Goal: Task Accomplishment & Management: Use online tool/utility

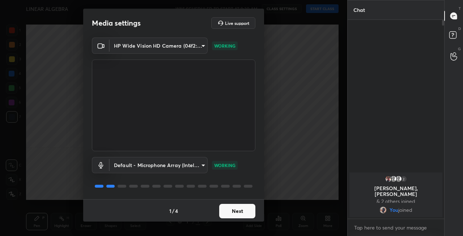
scroll to position [1, 0]
click at [236, 211] on button "Next" at bounding box center [237, 211] width 36 height 14
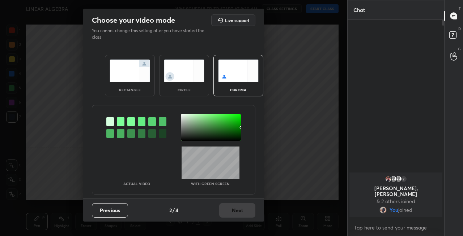
click at [135, 82] on img at bounding box center [130, 71] width 40 height 23
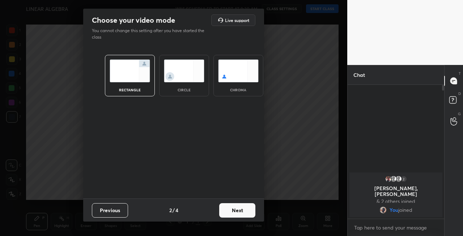
click at [238, 210] on button "Next" at bounding box center [237, 211] width 36 height 14
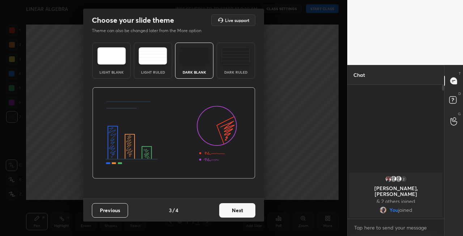
click at [242, 212] on button "Next" at bounding box center [237, 211] width 36 height 14
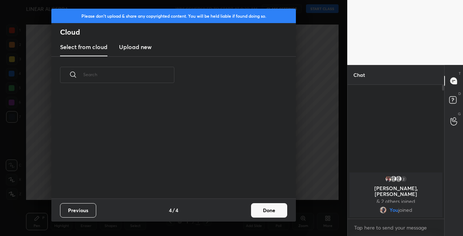
click at [251, 211] on button "Done" at bounding box center [269, 211] width 36 height 14
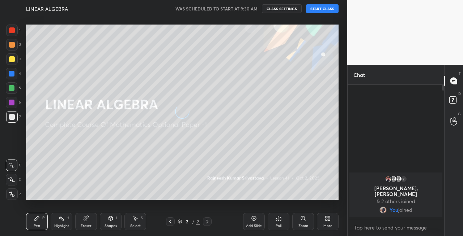
click at [12, 59] on div at bounding box center [12, 59] width 6 height 6
click at [11, 183] on div at bounding box center [12, 180] width 12 height 12
click at [320, 5] on button "START CLASS" at bounding box center [322, 8] width 33 height 9
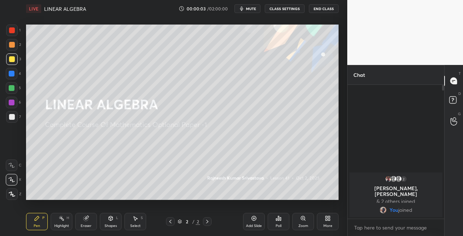
click at [253, 9] on span "mute" at bounding box center [251, 8] width 10 height 5
click at [249, 9] on span "unmute" at bounding box center [251, 8] width 16 height 5
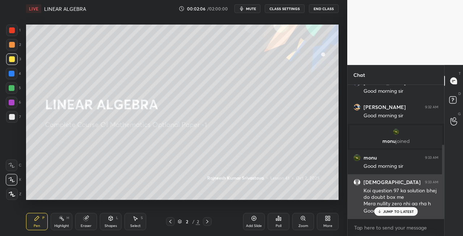
scroll to position [133, 0]
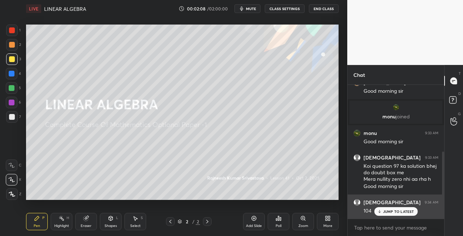
click at [387, 214] on div "JUMP TO LATEST" at bounding box center [395, 212] width 43 height 9
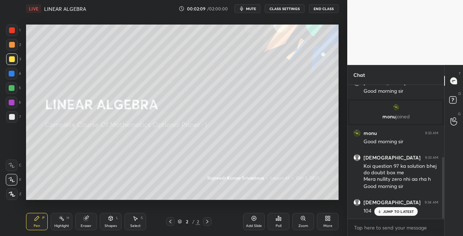
scroll to position [158, 0]
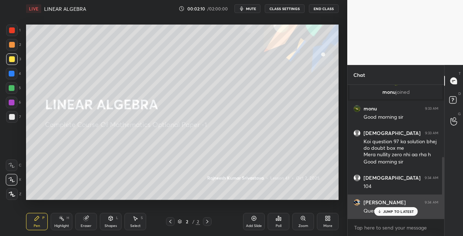
click at [382, 212] on div "JUMP TO LATEST" at bounding box center [395, 212] width 43 height 9
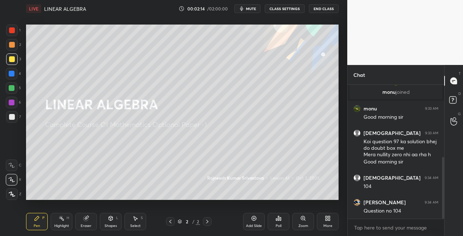
scroll to position [182, 0]
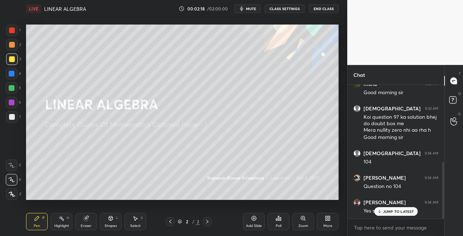
click at [83, 221] on icon at bounding box center [86, 219] width 6 height 6
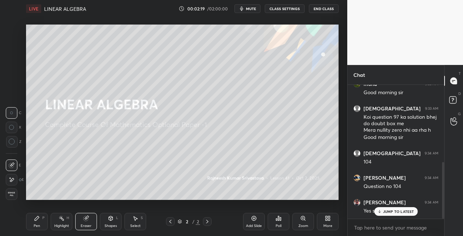
click at [36, 221] on icon at bounding box center [37, 219] width 4 height 4
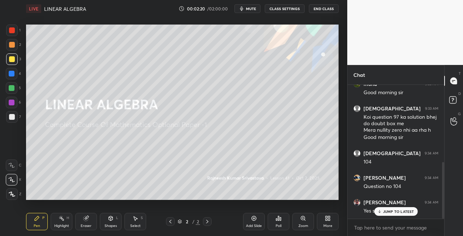
click at [14, 121] on div at bounding box center [12, 117] width 12 height 12
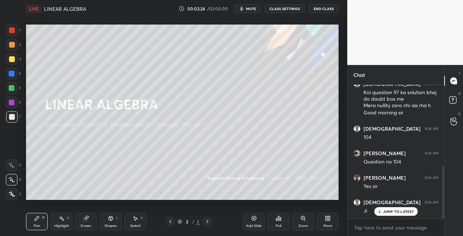
click at [109, 219] on icon at bounding box center [111, 219] width 4 height 4
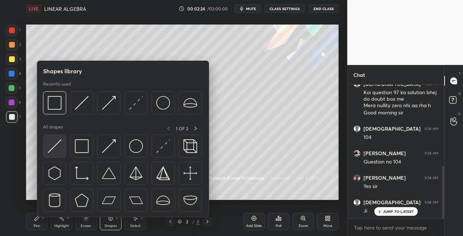
click at [50, 146] on img at bounding box center [55, 147] width 14 height 14
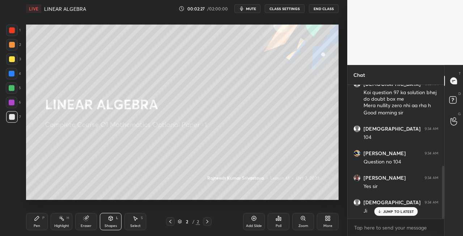
click at [38, 222] on div "Pen P" at bounding box center [37, 221] width 22 height 17
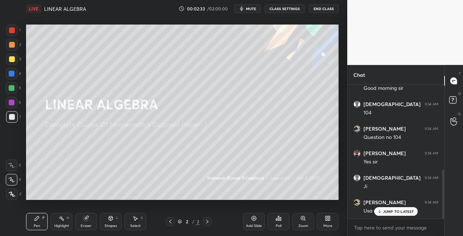
click at [43, 224] on div "Pen P" at bounding box center [37, 221] width 22 height 17
click at [91, 219] on div "Eraser" at bounding box center [86, 221] width 22 height 17
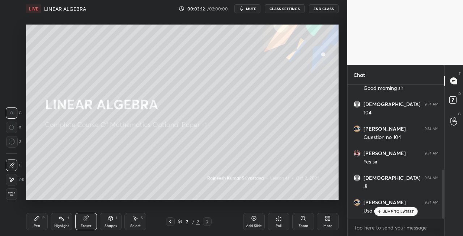
click at [38, 221] on icon at bounding box center [37, 219] width 6 height 6
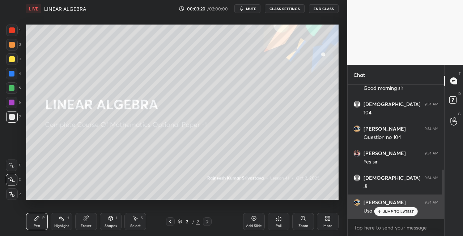
click at [387, 213] on p "JUMP TO LATEST" at bounding box center [398, 212] width 31 height 4
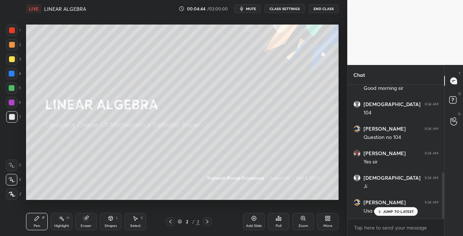
scroll to position [256, 0]
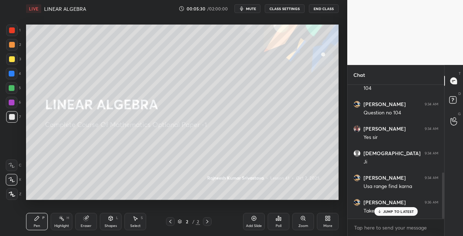
click at [111, 219] on icon at bounding box center [111, 219] width 4 height 4
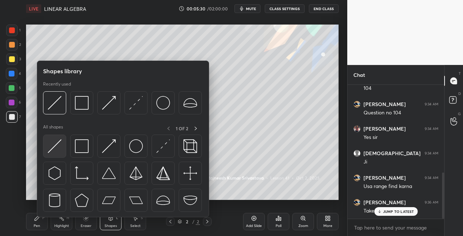
click at [53, 152] on img at bounding box center [55, 147] width 14 height 14
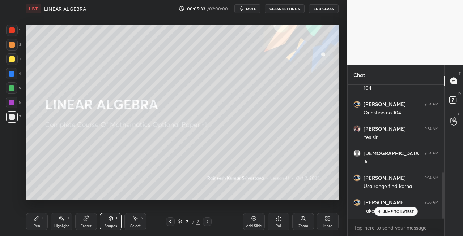
click at [40, 225] on div "Pen" at bounding box center [37, 227] width 7 height 4
click at [89, 220] on icon at bounding box center [86, 219] width 6 height 6
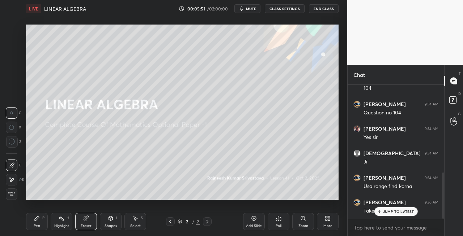
click at [39, 223] on div "Pen P" at bounding box center [37, 221] width 22 height 17
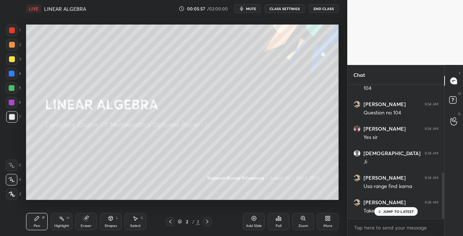
click at [89, 221] on div "Eraser" at bounding box center [86, 221] width 22 height 17
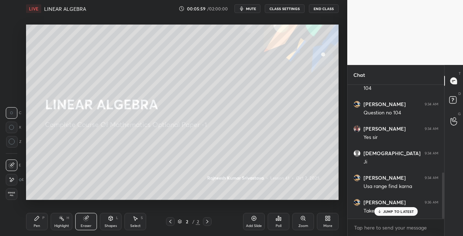
click at [32, 223] on div "Pen P" at bounding box center [37, 221] width 22 height 17
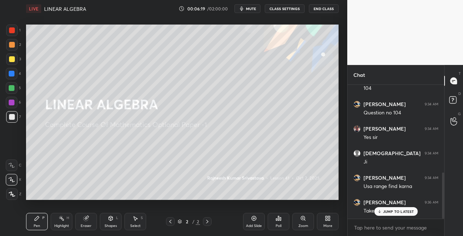
click at [114, 223] on div "Shapes L" at bounding box center [111, 221] width 22 height 17
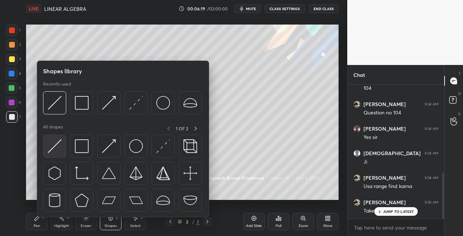
click at [55, 150] on img at bounding box center [55, 147] width 14 height 14
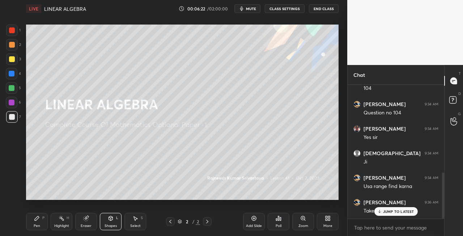
click at [38, 222] on div "Pen P" at bounding box center [37, 221] width 22 height 17
click at [207, 222] on icon at bounding box center [207, 222] width 6 height 6
click at [208, 222] on icon at bounding box center [207, 222] width 6 height 6
click at [252, 226] on div "Add Slide" at bounding box center [254, 227] width 16 height 4
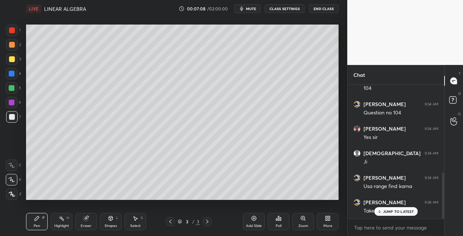
click at [173, 226] on div at bounding box center [170, 222] width 9 height 9
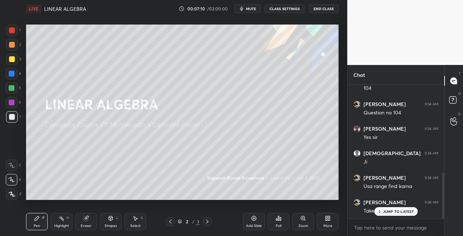
click at [206, 222] on icon at bounding box center [207, 222] width 6 height 6
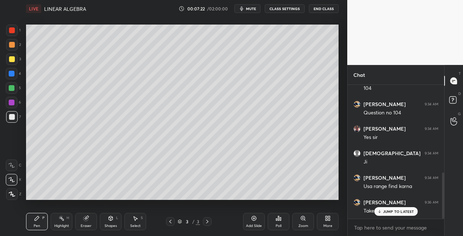
click at [171, 223] on icon at bounding box center [170, 222] width 6 height 6
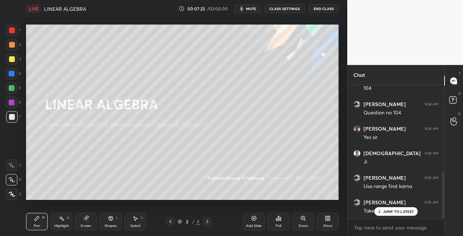
click at [208, 223] on icon at bounding box center [207, 222] width 6 height 6
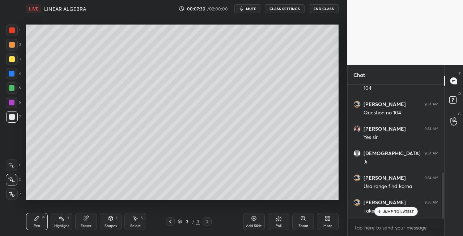
click at [173, 225] on div at bounding box center [170, 222] width 9 height 9
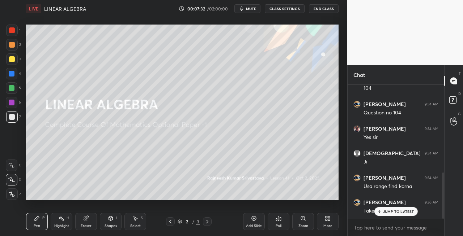
click at [210, 223] on div at bounding box center [207, 222] width 9 height 9
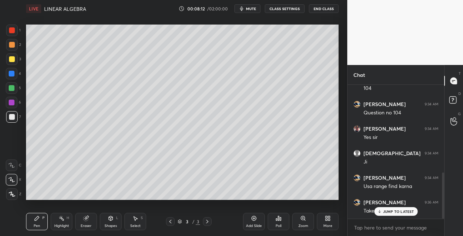
click at [251, 12] on button "mute" at bounding box center [247, 8] width 26 height 9
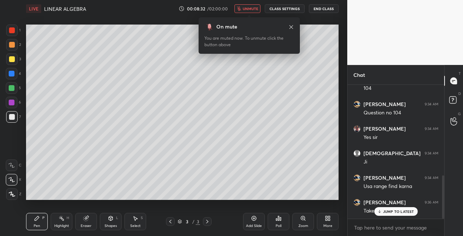
scroll to position [282, 0]
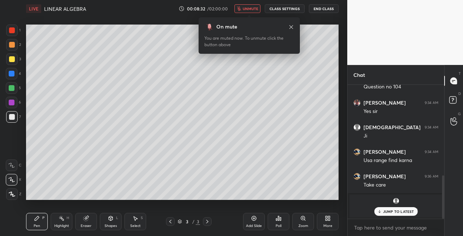
click at [253, 10] on span "unmute" at bounding box center [251, 8] width 16 height 5
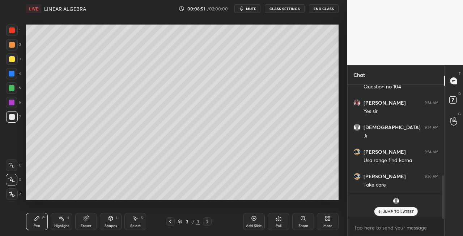
click at [172, 222] on icon at bounding box center [170, 222] width 6 height 6
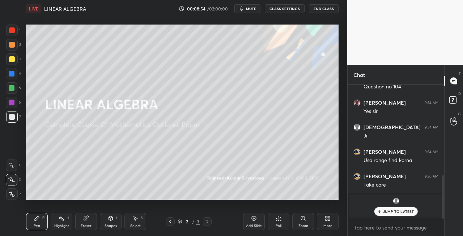
click at [172, 223] on icon at bounding box center [170, 222] width 6 height 6
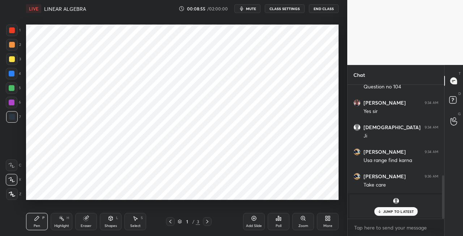
click at [205, 222] on icon at bounding box center [207, 222] width 6 height 6
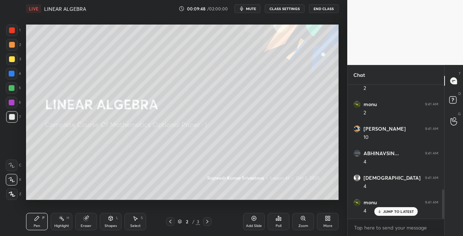
scroll to position [479, 0]
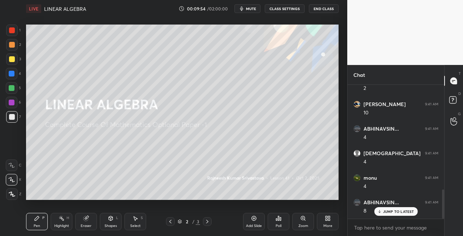
click at [207, 224] on icon at bounding box center [207, 222] width 6 height 6
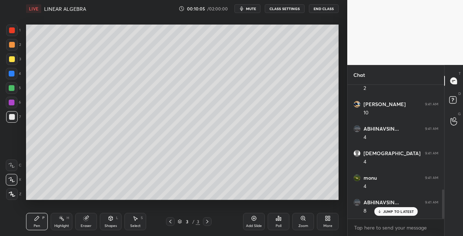
click at [110, 221] on icon at bounding box center [111, 219] width 4 height 4
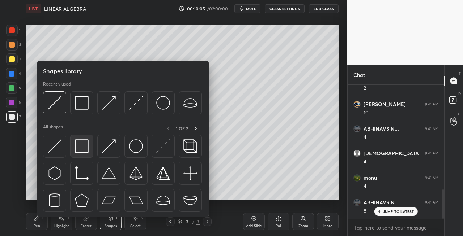
click at [82, 148] on img at bounding box center [82, 147] width 14 height 14
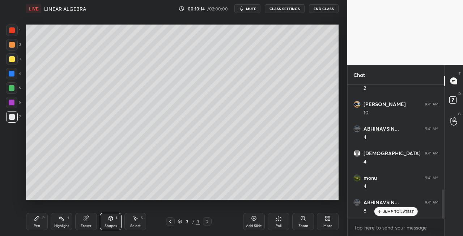
scroll to position [503, 0]
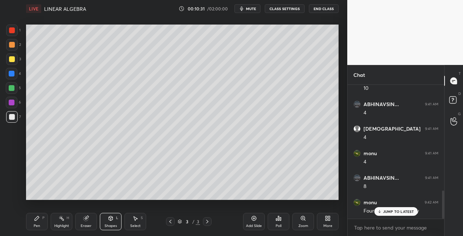
click at [35, 226] on div "Pen" at bounding box center [37, 227] width 7 height 4
click at [7, 61] on div at bounding box center [12, 60] width 12 height 12
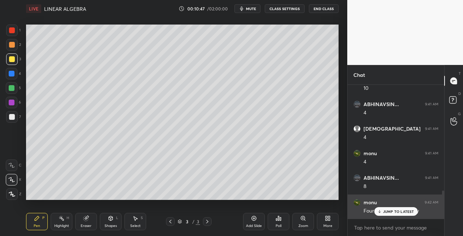
click at [387, 214] on p "JUMP TO LATEST" at bounding box center [398, 212] width 31 height 4
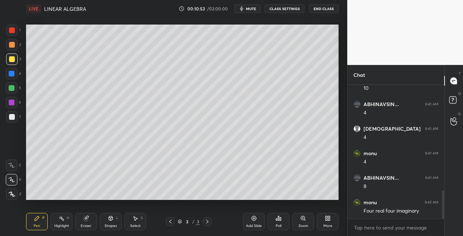
click at [171, 221] on icon at bounding box center [170, 222] width 6 height 6
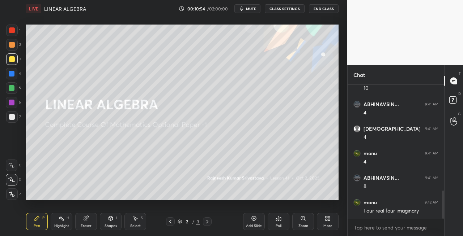
click at [207, 223] on icon at bounding box center [207, 222] width 2 height 4
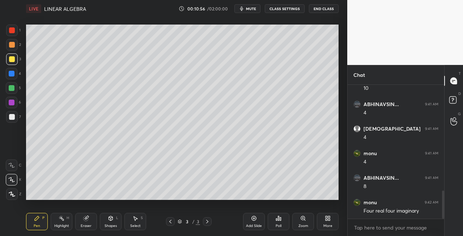
click at [13, 61] on div at bounding box center [12, 59] width 6 height 6
click at [110, 221] on icon at bounding box center [111, 219] width 4 height 4
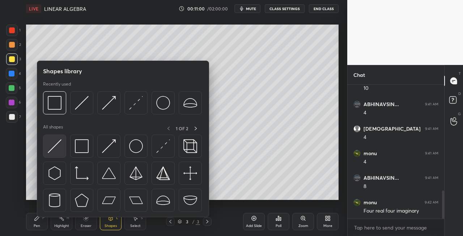
click at [54, 148] on img at bounding box center [55, 147] width 14 height 14
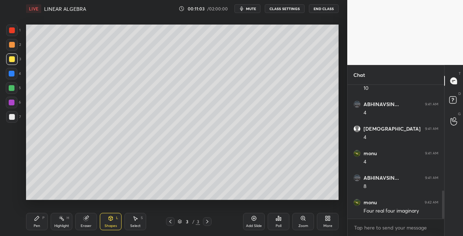
click at [43, 221] on div "Pen P" at bounding box center [37, 221] width 22 height 17
click at [84, 214] on div "Eraser" at bounding box center [86, 221] width 22 height 17
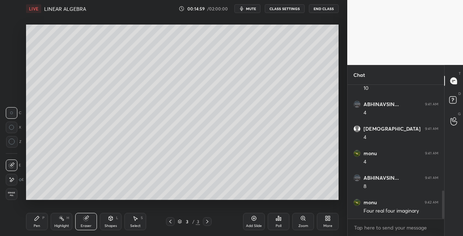
click at [40, 219] on div "Pen P" at bounding box center [37, 221] width 22 height 17
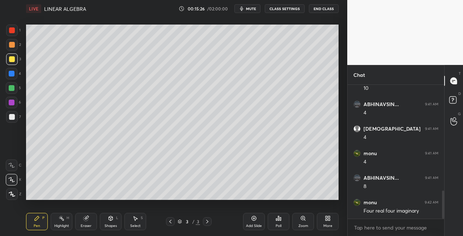
click at [109, 221] on icon at bounding box center [111, 219] width 6 height 6
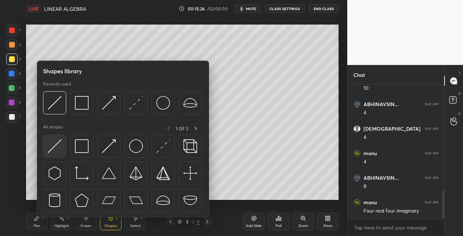
click at [52, 152] on img at bounding box center [55, 147] width 14 height 14
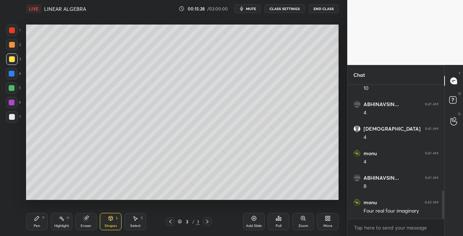
click at [41, 222] on div "Pen P" at bounding box center [37, 221] width 22 height 17
click at [14, 120] on div at bounding box center [12, 117] width 12 height 12
click at [110, 217] on icon at bounding box center [111, 219] width 4 height 4
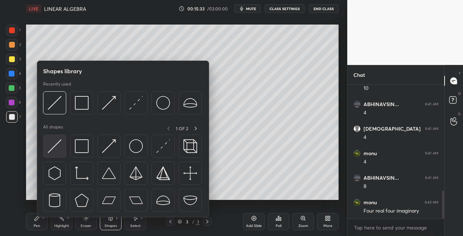
click at [52, 146] on img at bounding box center [55, 147] width 14 height 14
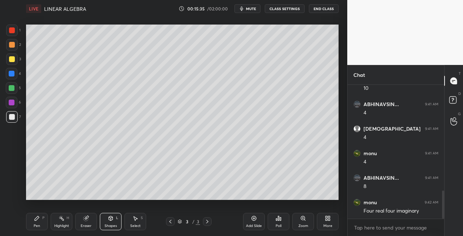
click at [41, 225] on div "Pen P" at bounding box center [37, 221] width 22 height 17
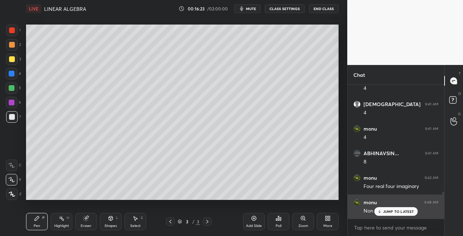
click at [384, 212] on p "JUMP TO LATEST" at bounding box center [398, 212] width 31 height 4
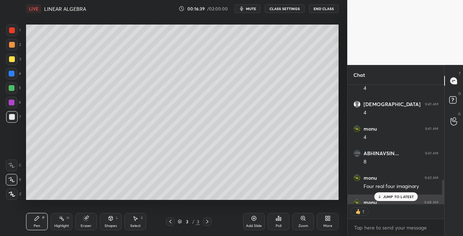
scroll to position [2, 2]
click at [88, 213] on div "Eraser" at bounding box center [86, 221] width 22 height 17
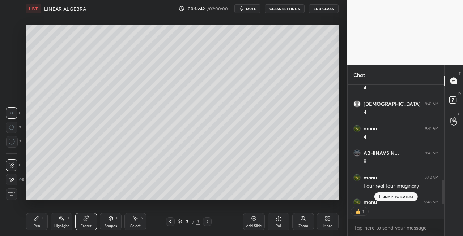
click at [36, 221] on icon at bounding box center [37, 219] width 4 height 4
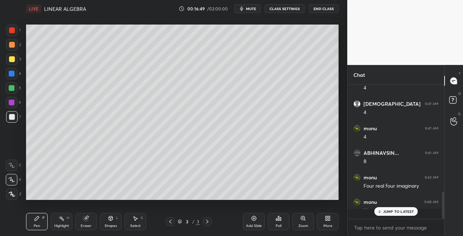
scroll to position [528, 0]
click at [86, 221] on icon at bounding box center [86, 219] width 6 height 6
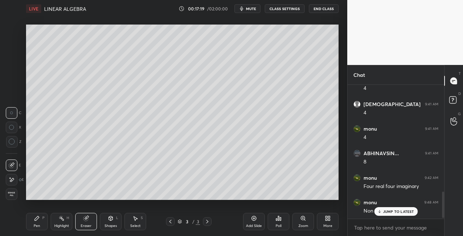
click at [38, 226] on div "Pen" at bounding box center [37, 227] width 7 height 4
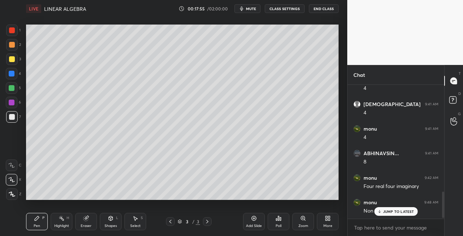
click at [208, 221] on icon at bounding box center [207, 222] width 6 height 6
click at [252, 223] on div "Add Slide" at bounding box center [254, 221] width 22 height 17
click at [169, 223] on icon at bounding box center [170, 222] width 6 height 6
click at [208, 222] on icon at bounding box center [207, 222] width 2 height 4
click at [86, 219] on icon at bounding box center [86, 219] width 5 height 5
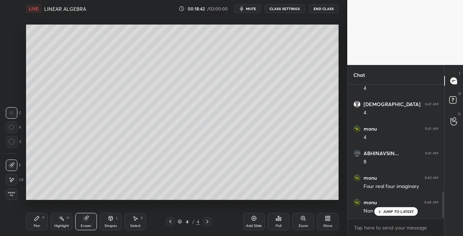
click at [35, 218] on icon at bounding box center [37, 219] width 6 height 6
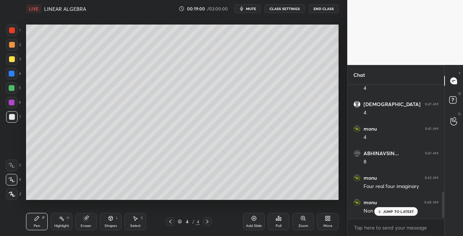
click at [85, 225] on div "Eraser" at bounding box center [86, 227] width 11 height 4
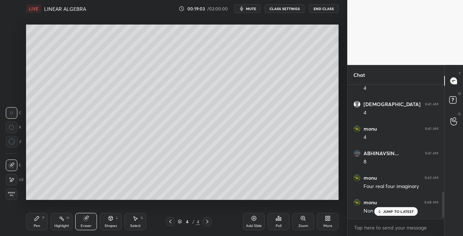
click at [33, 224] on div "Pen P" at bounding box center [37, 221] width 22 height 17
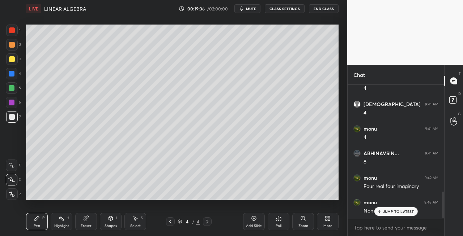
click at [84, 219] on icon at bounding box center [86, 219] width 5 height 5
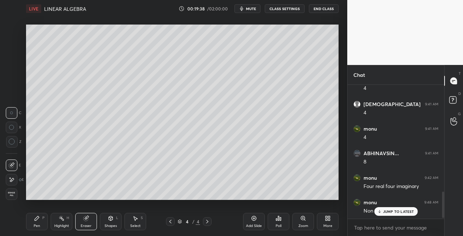
click at [45, 223] on div "Pen P" at bounding box center [37, 221] width 22 height 17
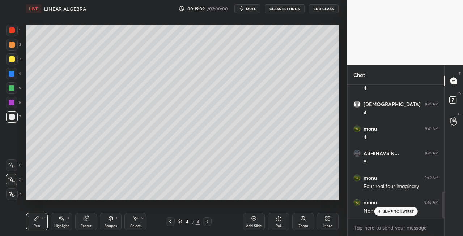
click at [169, 222] on icon at bounding box center [170, 222] width 6 height 6
click at [208, 224] on icon at bounding box center [207, 222] width 6 height 6
click at [88, 223] on div "Eraser" at bounding box center [86, 221] width 22 height 17
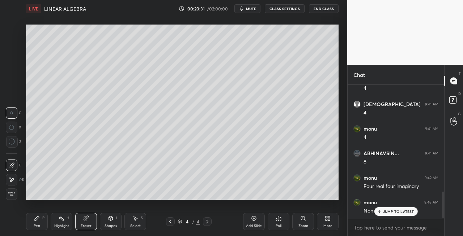
click at [33, 226] on div "Pen P" at bounding box center [37, 221] width 22 height 17
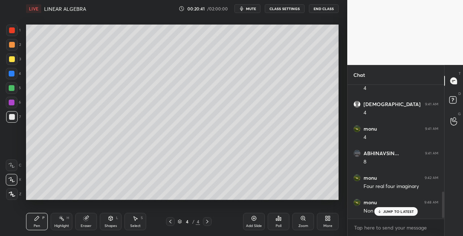
click at [89, 225] on div "Eraser" at bounding box center [86, 227] width 11 height 4
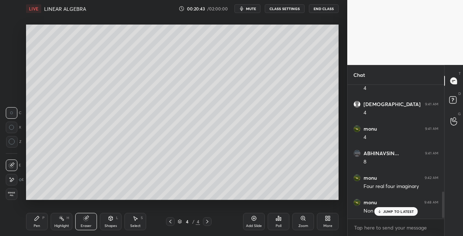
click at [38, 218] on icon at bounding box center [37, 219] width 4 height 4
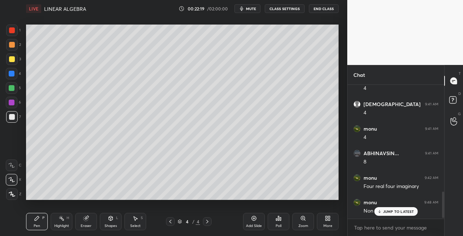
click at [210, 222] on div at bounding box center [207, 222] width 9 height 9
click at [211, 222] on div at bounding box center [207, 222] width 9 height 9
click at [255, 225] on div "Add Slide" at bounding box center [254, 227] width 16 height 4
click at [167, 221] on div at bounding box center [170, 222] width 9 height 9
click at [208, 222] on icon at bounding box center [207, 222] width 6 height 6
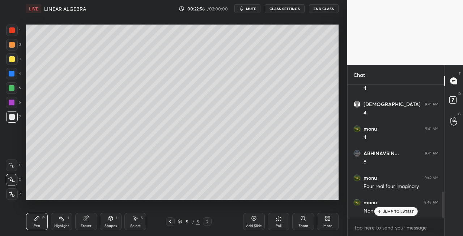
click at [172, 223] on icon at bounding box center [170, 222] width 6 height 6
click at [172, 222] on icon at bounding box center [170, 222] width 6 height 6
click at [208, 223] on icon at bounding box center [207, 222] width 6 height 6
click at [208, 222] on icon at bounding box center [207, 222] width 6 height 6
click at [208, 221] on icon at bounding box center [207, 222] width 6 height 6
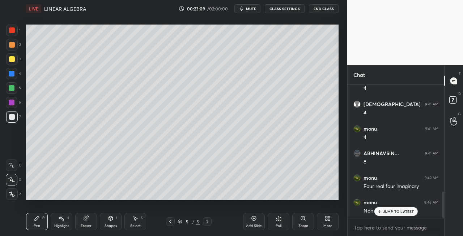
click at [107, 225] on div "Shapes" at bounding box center [110, 227] width 12 height 4
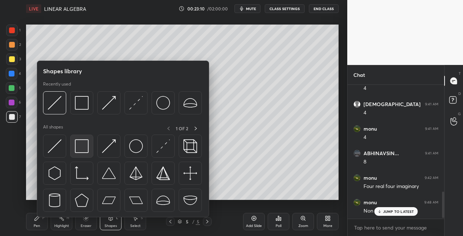
click at [80, 147] on img at bounding box center [82, 147] width 14 height 14
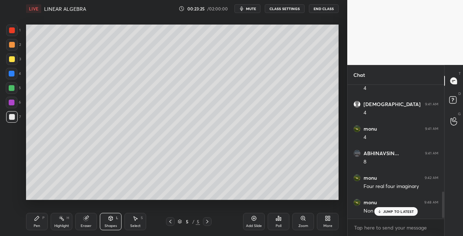
click at [171, 222] on icon at bounding box center [170, 222] width 6 height 6
click at [170, 222] on icon at bounding box center [170, 222] width 2 height 4
click at [382, 211] on div "JUMP TO LATEST" at bounding box center [395, 212] width 43 height 9
click at [208, 225] on icon at bounding box center [207, 222] width 6 height 6
click at [208, 223] on icon at bounding box center [207, 222] width 6 height 6
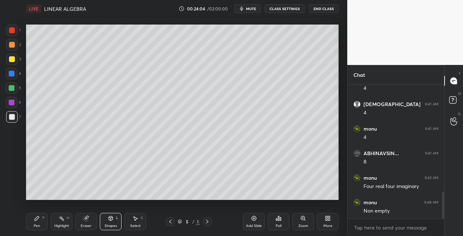
click at [45, 225] on div "Pen P" at bounding box center [37, 221] width 22 height 17
click at [14, 61] on div at bounding box center [12, 60] width 12 height 12
click at [107, 221] on div "Shapes L" at bounding box center [111, 221] width 22 height 17
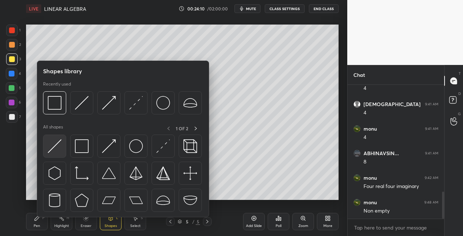
click at [53, 150] on img at bounding box center [55, 147] width 14 height 14
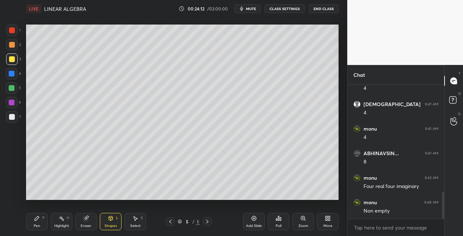
click at [41, 223] on div "Pen P" at bounding box center [37, 221] width 22 height 17
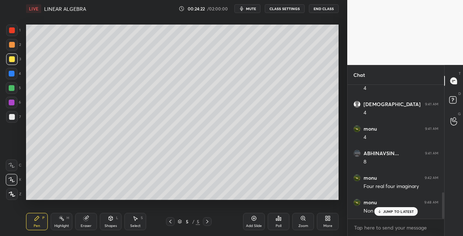
scroll to position [553, 0]
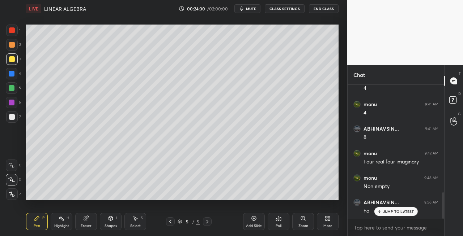
click at [247, 6] on button "mute" at bounding box center [247, 8] width 26 height 9
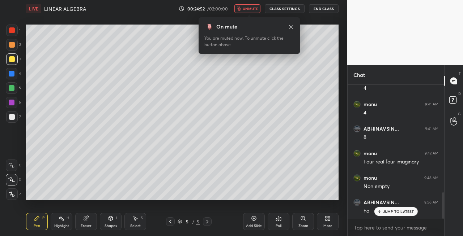
click at [244, 9] on span "unmute" at bounding box center [251, 8] width 16 height 5
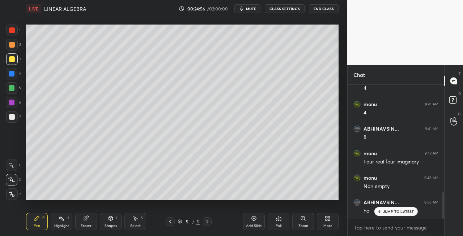
click at [249, 8] on span "mute" at bounding box center [251, 8] width 10 height 5
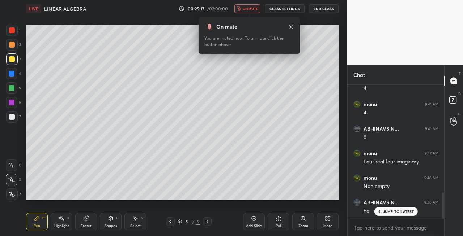
click at [246, 6] on button "unmute" at bounding box center [247, 8] width 26 height 9
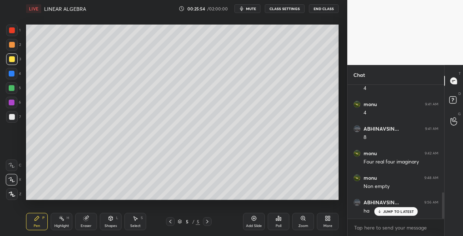
click at [253, 8] on span "mute" at bounding box center [251, 8] width 10 height 5
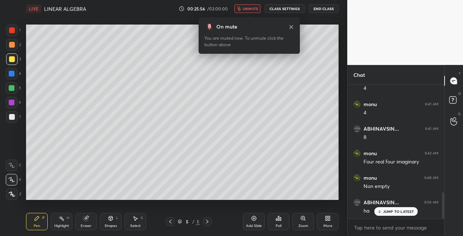
click at [250, 7] on span "unmute" at bounding box center [251, 8] width 16 height 5
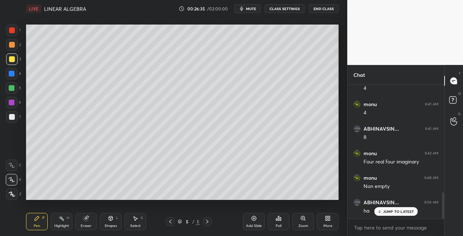
click at [111, 221] on icon at bounding box center [111, 219] width 4 height 4
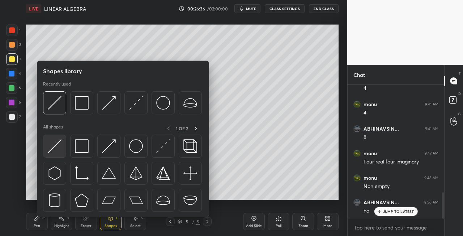
click at [54, 153] on img at bounding box center [55, 147] width 14 height 14
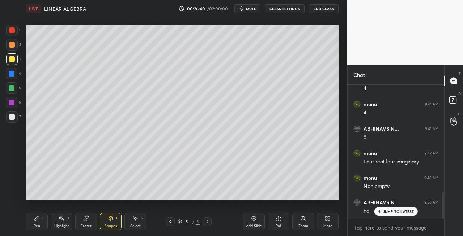
click at [32, 222] on div "Pen P" at bounding box center [37, 221] width 22 height 17
click at [12, 119] on div at bounding box center [12, 117] width 6 height 6
click at [109, 217] on icon at bounding box center [111, 219] width 4 height 4
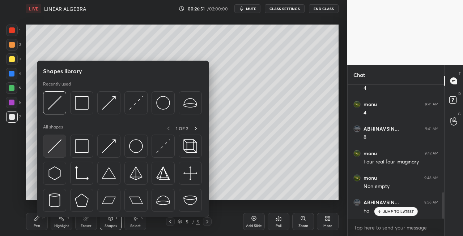
click at [55, 150] on img at bounding box center [55, 147] width 14 height 14
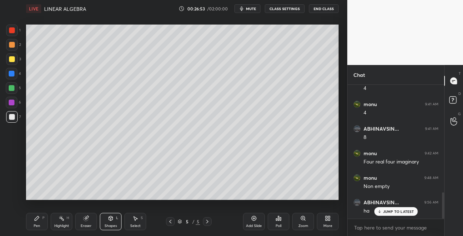
click at [41, 224] on div "Pen P" at bounding box center [37, 221] width 22 height 17
click at [90, 219] on div "Eraser" at bounding box center [86, 221] width 22 height 17
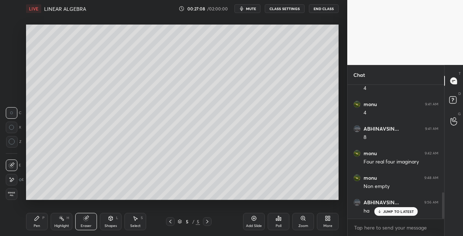
click at [30, 223] on div "Pen P" at bounding box center [37, 221] width 22 height 17
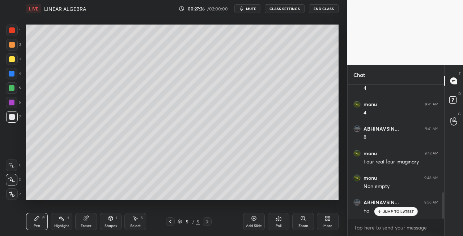
click at [111, 200] on div "Setting up your live class Poll for secs No correct answer Start poll" at bounding box center [182, 112] width 318 height 190
click at [85, 223] on div "Eraser" at bounding box center [86, 221] width 22 height 17
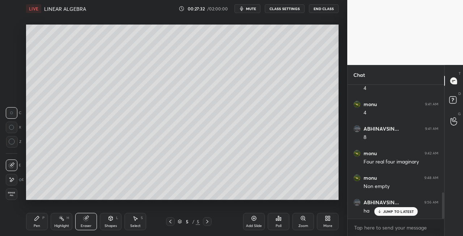
click at [35, 225] on div "Pen" at bounding box center [37, 227] width 7 height 4
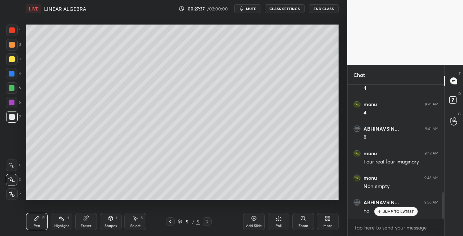
click at [206, 221] on icon at bounding box center [207, 222] width 6 height 6
click at [209, 222] on icon at bounding box center [207, 222] width 6 height 6
click at [253, 225] on div "Add Slide" at bounding box center [254, 227] width 16 height 4
click at [110, 223] on div "Shapes L" at bounding box center [111, 221] width 22 height 17
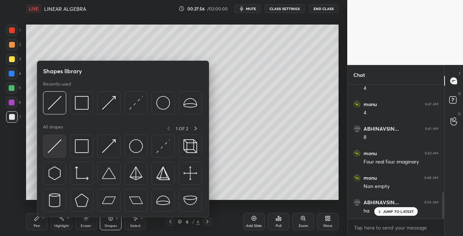
click at [48, 148] on img at bounding box center [55, 147] width 14 height 14
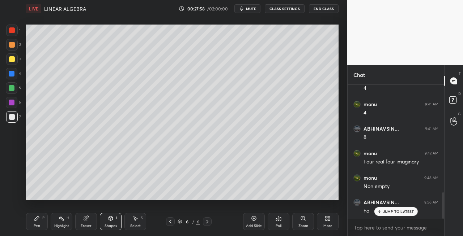
click at [43, 218] on div "P" at bounding box center [43, 219] width 2 height 4
click at [88, 218] on icon at bounding box center [86, 219] width 6 height 6
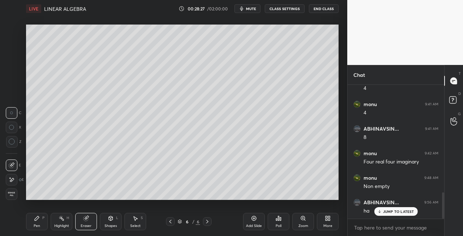
click at [42, 222] on div "Pen P" at bounding box center [37, 221] width 22 height 17
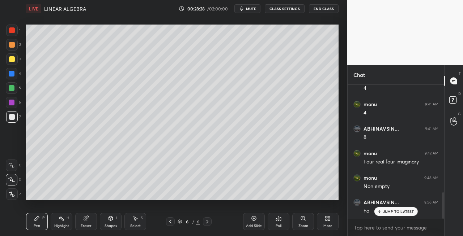
click at [169, 222] on icon at bounding box center [170, 222] width 6 height 6
click at [207, 222] on icon at bounding box center [207, 222] width 6 height 6
click at [109, 221] on icon at bounding box center [111, 219] width 6 height 6
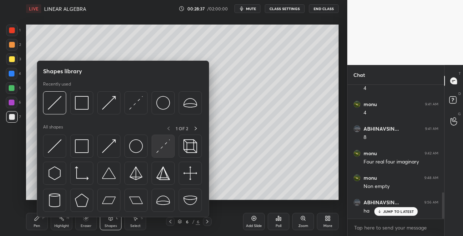
click at [159, 149] on img at bounding box center [163, 147] width 14 height 14
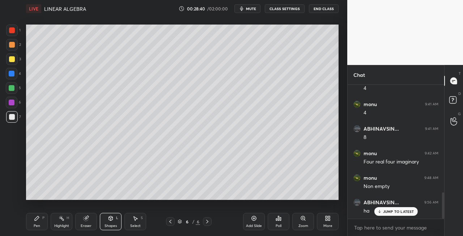
click at [40, 218] on div "Pen P" at bounding box center [37, 221] width 22 height 17
click at [112, 218] on icon at bounding box center [111, 218] width 4 height 1
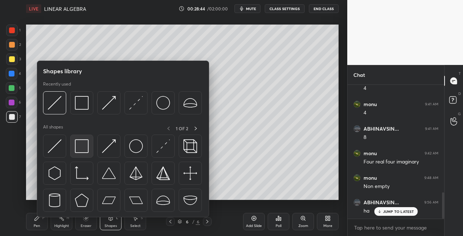
click at [85, 150] on img at bounding box center [82, 147] width 14 height 14
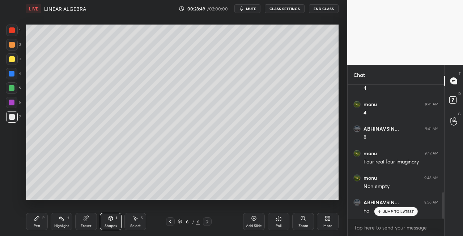
click at [40, 224] on div "Pen P" at bounding box center [37, 221] width 22 height 17
click at [172, 222] on icon at bounding box center [170, 222] width 6 height 6
click at [207, 223] on icon at bounding box center [207, 222] width 2 height 4
click at [84, 221] on icon at bounding box center [86, 219] width 6 height 6
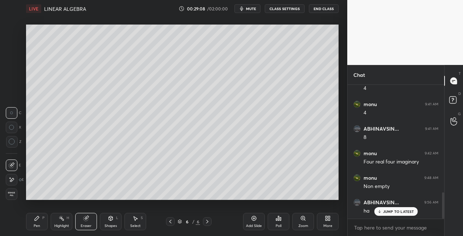
click at [35, 222] on div "Pen P" at bounding box center [37, 221] width 22 height 17
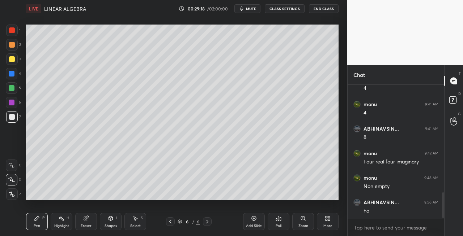
scroll to position [577, 0]
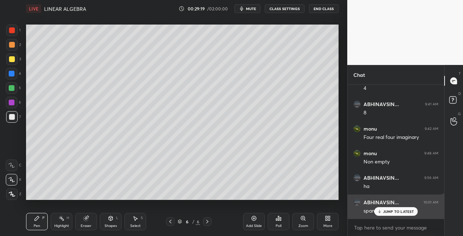
click at [384, 212] on p "JUMP TO LATEST" at bounding box center [398, 212] width 31 height 4
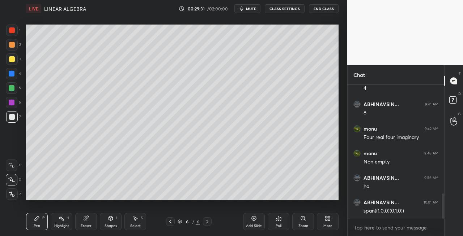
click at [88, 221] on icon at bounding box center [86, 219] width 6 height 6
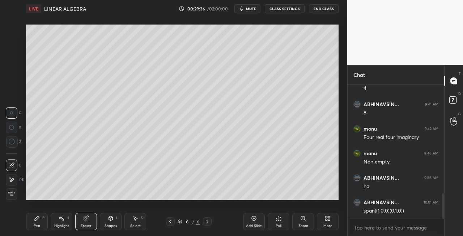
click at [35, 219] on icon at bounding box center [37, 219] width 6 height 6
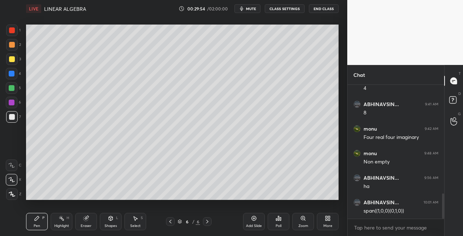
click at [86, 220] on icon at bounding box center [86, 219] width 5 height 5
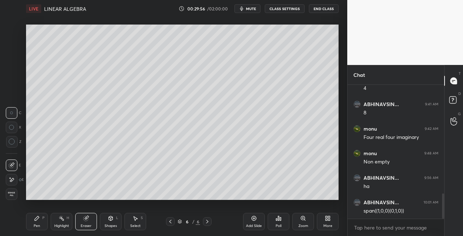
click at [38, 220] on icon at bounding box center [37, 219] width 6 height 6
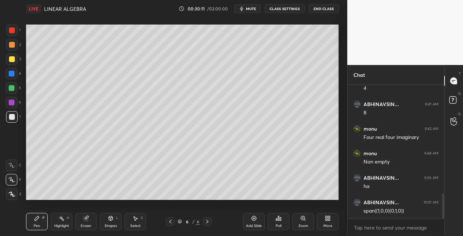
click at [86, 226] on div "Eraser" at bounding box center [86, 227] width 11 height 4
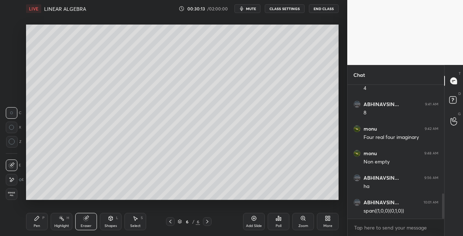
click at [41, 222] on div "Pen P" at bounding box center [37, 221] width 22 height 17
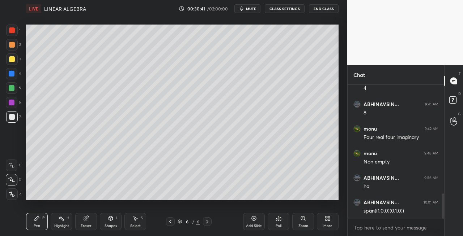
click at [86, 220] on icon at bounding box center [86, 219] width 5 height 5
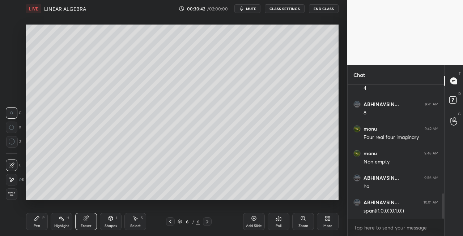
click at [38, 225] on div "Pen" at bounding box center [37, 227] width 7 height 4
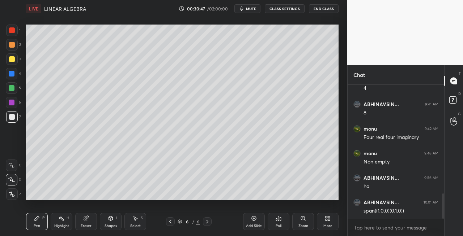
click at [116, 219] on div "L" at bounding box center [117, 219] width 2 height 4
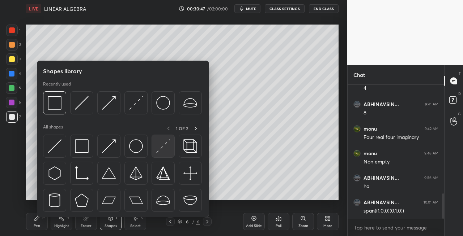
click at [164, 146] on img at bounding box center [163, 147] width 14 height 14
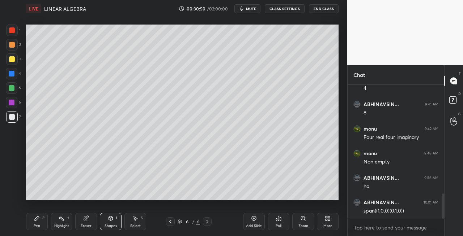
click at [82, 216] on div "Eraser" at bounding box center [86, 221] width 22 height 17
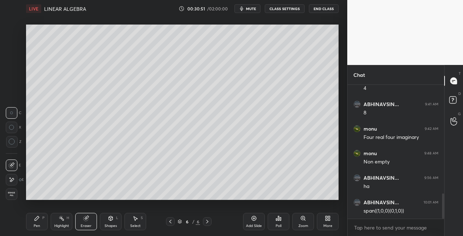
click at [31, 224] on div "Pen P" at bounding box center [37, 221] width 22 height 17
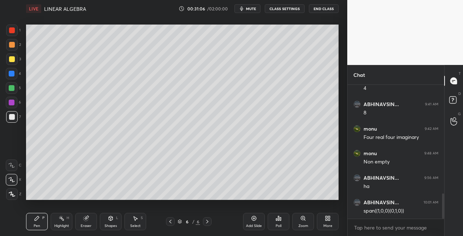
click at [86, 218] on icon at bounding box center [86, 219] width 5 height 5
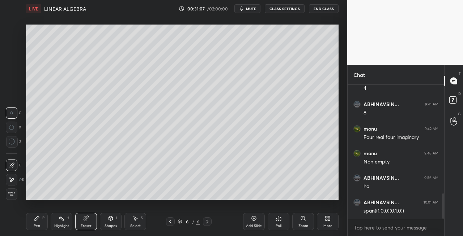
click at [39, 223] on div "Pen P" at bounding box center [37, 221] width 22 height 17
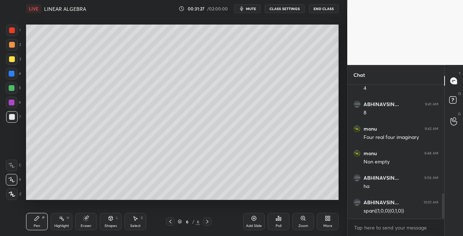
click at [109, 221] on icon at bounding box center [111, 219] width 6 height 6
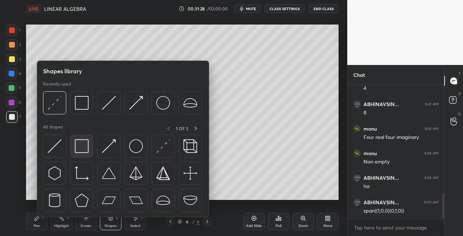
click at [82, 154] on div at bounding box center [81, 146] width 23 height 23
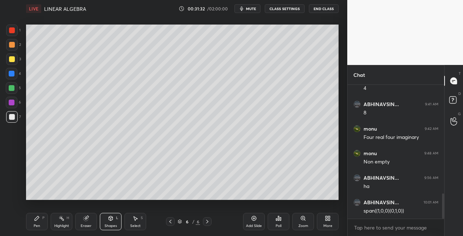
scroll to position [608, 0]
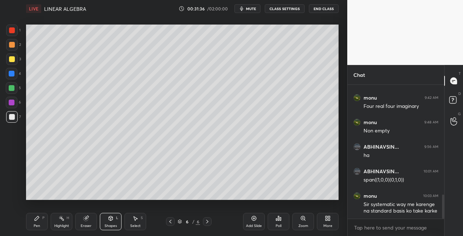
click at [38, 225] on div "Pen" at bounding box center [37, 227] width 7 height 4
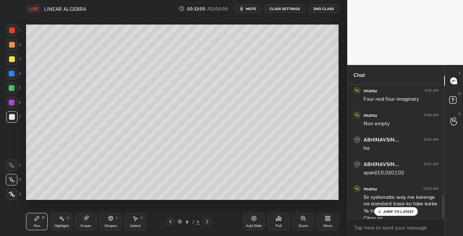
scroll to position [623, 0]
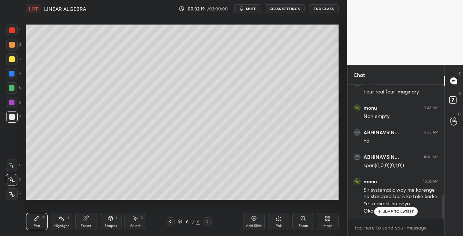
click at [105, 223] on div "Shapes L" at bounding box center [111, 221] width 22 height 17
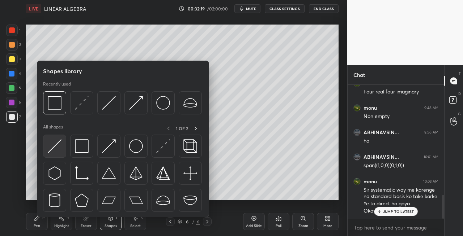
click at [45, 147] on div at bounding box center [54, 146] width 23 height 23
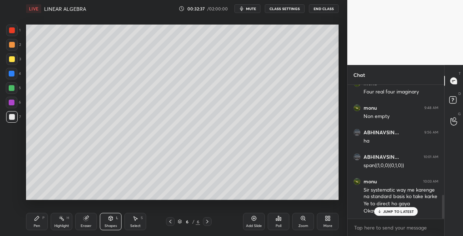
click at [249, 11] on span "mute" at bounding box center [251, 8] width 10 height 5
click at [249, 9] on span "unmute" at bounding box center [251, 8] width 16 height 5
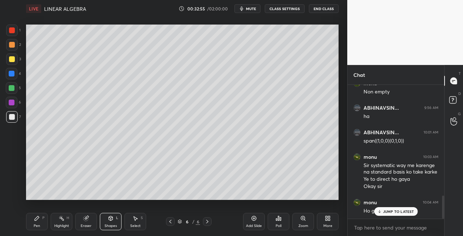
click at [170, 223] on icon at bounding box center [170, 222] width 6 height 6
click at [207, 223] on icon at bounding box center [207, 222] width 2 height 4
click at [208, 222] on icon at bounding box center [207, 222] width 2 height 4
click at [207, 222] on icon at bounding box center [207, 222] width 6 height 6
click at [207, 223] on icon at bounding box center [207, 222] width 2 height 4
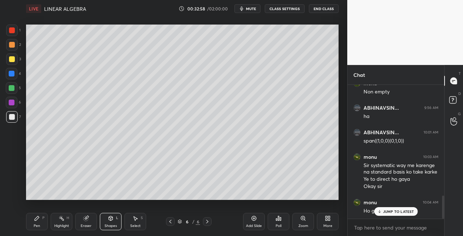
click at [251, 225] on div "Add Slide" at bounding box center [254, 227] width 16 height 4
click at [37, 227] on div "Pen" at bounding box center [37, 227] width 7 height 4
click at [15, 66] on div "3" at bounding box center [13, 61] width 15 height 14
click at [84, 218] on icon at bounding box center [86, 219] width 5 height 5
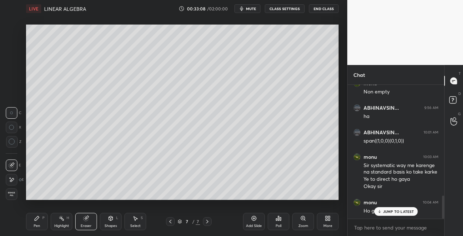
click at [113, 223] on div "Shapes L" at bounding box center [111, 221] width 22 height 17
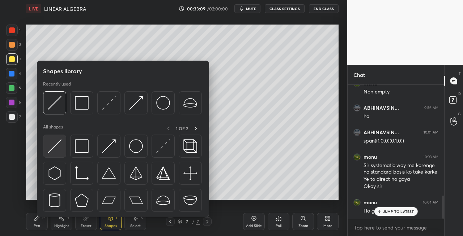
click at [56, 145] on img at bounding box center [55, 147] width 14 height 14
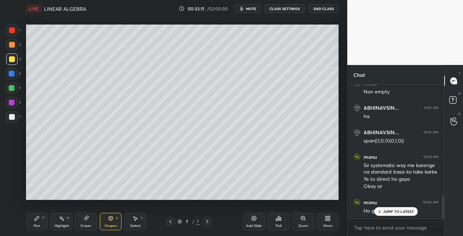
click at [36, 222] on div "Pen P" at bounding box center [37, 221] width 22 height 17
click at [86, 216] on icon at bounding box center [86, 219] width 6 height 6
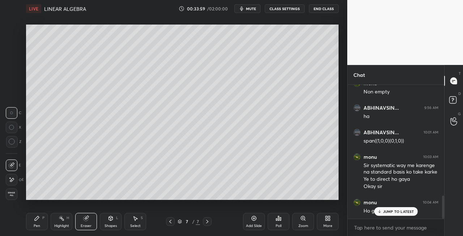
click at [40, 223] on div "Pen P" at bounding box center [37, 221] width 22 height 17
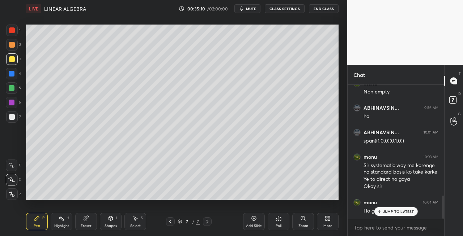
click at [90, 218] on div "Eraser" at bounding box center [86, 221] width 22 height 17
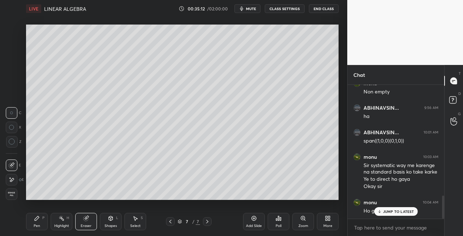
click at [43, 218] on div "P" at bounding box center [43, 219] width 2 height 4
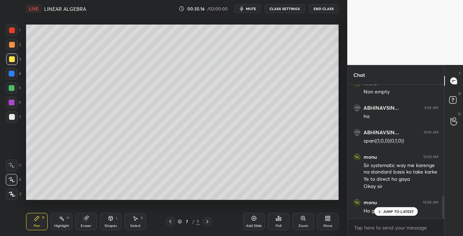
click at [8, 123] on div "7" at bounding box center [13, 118] width 15 height 14
click at [106, 214] on div "Shapes L" at bounding box center [111, 221] width 22 height 17
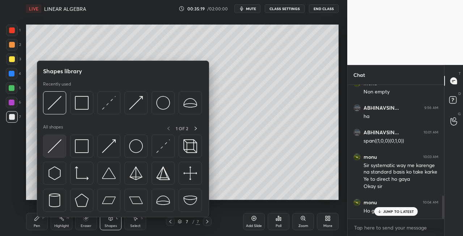
click at [53, 150] on img at bounding box center [55, 147] width 14 height 14
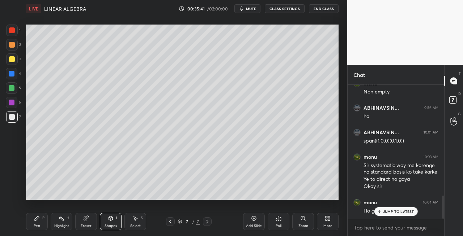
click at [111, 222] on div "Shapes L" at bounding box center [111, 221] width 22 height 17
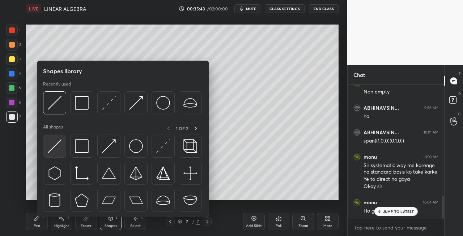
click at [53, 149] on img at bounding box center [55, 147] width 14 height 14
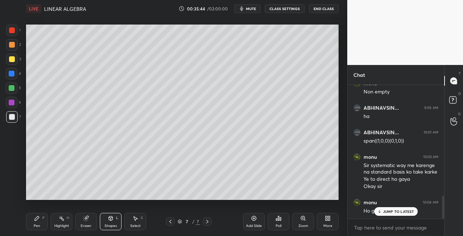
click at [108, 222] on div "Shapes L" at bounding box center [111, 221] width 22 height 17
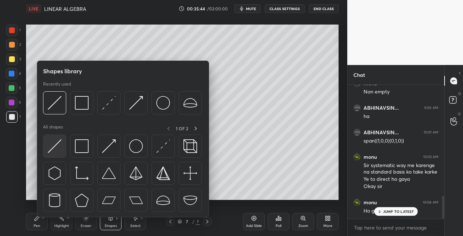
click at [56, 148] on img at bounding box center [55, 147] width 14 height 14
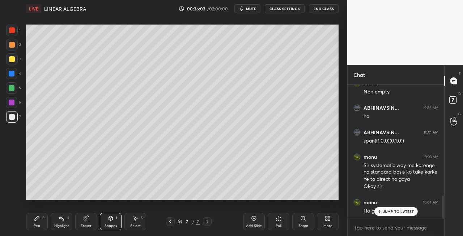
click at [40, 220] on div "Pen P" at bounding box center [37, 221] width 22 height 17
click at [108, 220] on icon at bounding box center [111, 219] width 6 height 6
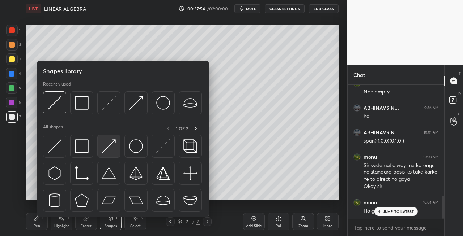
click at [108, 147] on img at bounding box center [109, 147] width 14 height 14
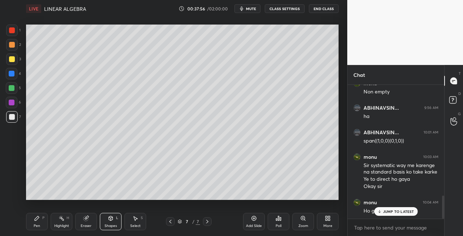
click at [39, 214] on div "Pen P" at bounding box center [37, 221] width 22 height 17
click at [208, 221] on icon at bounding box center [207, 222] width 6 height 6
click at [210, 222] on div at bounding box center [207, 222] width 9 height 9
click at [255, 225] on div "Add Slide" at bounding box center [254, 227] width 16 height 4
click at [168, 222] on icon at bounding box center [170, 222] width 6 height 6
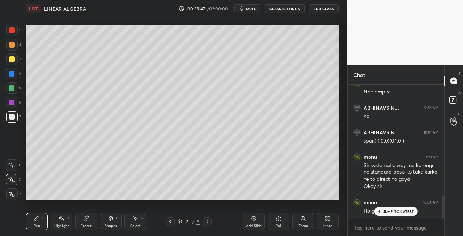
click at [205, 221] on icon at bounding box center [207, 222] width 6 height 6
click at [169, 223] on icon at bounding box center [170, 222] width 6 height 6
click at [208, 223] on icon at bounding box center [207, 222] width 6 height 6
click at [205, 221] on icon at bounding box center [207, 222] width 6 height 6
click at [171, 222] on icon at bounding box center [170, 222] width 6 height 6
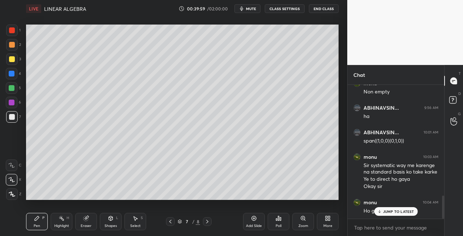
click at [205, 222] on icon at bounding box center [207, 222] width 6 height 6
click at [109, 219] on icon at bounding box center [111, 219] width 4 height 4
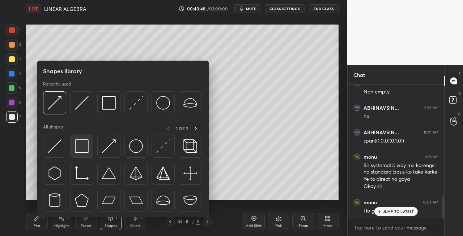
click at [82, 153] on img at bounding box center [82, 147] width 14 height 14
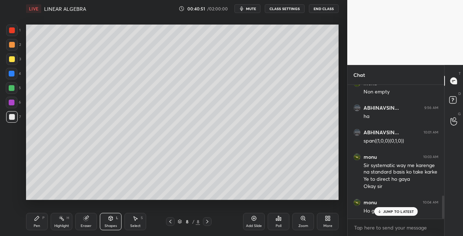
click at [32, 221] on div "Pen P" at bounding box center [37, 221] width 22 height 17
click at [112, 223] on div "Shapes L" at bounding box center [111, 221] width 22 height 17
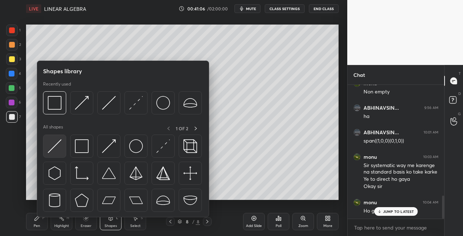
click at [54, 150] on img at bounding box center [55, 147] width 14 height 14
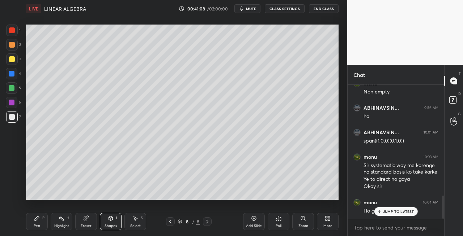
click at [174, 223] on div at bounding box center [170, 222] width 9 height 9
click at [206, 222] on icon at bounding box center [207, 222] width 6 height 6
click at [40, 228] on div "Pen P" at bounding box center [37, 221] width 22 height 17
click at [171, 222] on icon at bounding box center [170, 222] width 6 height 6
click at [204, 223] on icon at bounding box center [207, 222] width 6 height 6
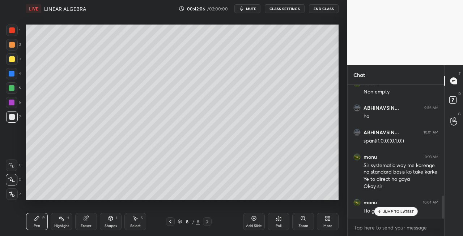
click at [84, 222] on div "Eraser" at bounding box center [86, 221] width 22 height 17
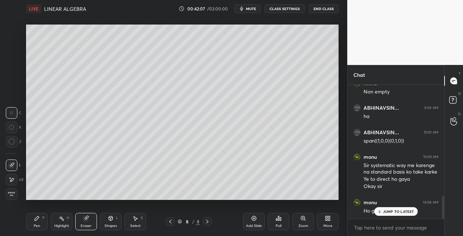
click at [35, 226] on div "Pen" at bounding box center [37, 227] width 7 height 4
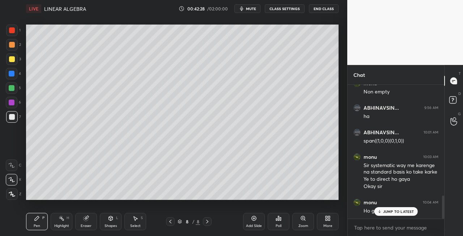
click at [85, 218] on icon at bounding box center [86, 219] width 5 height 5
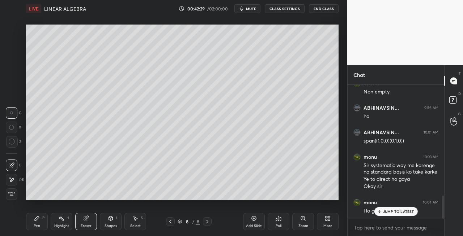
click at [38, 223] on div "Pen P" at bounding box center [37, 221] width 22 height 17
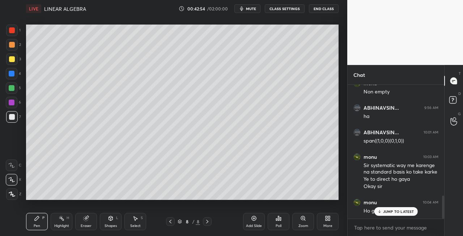
click at [251, 9] on span "mute" at bounding box center [251, 8] width 10 height 5
click at [249, 10] on span "unmute" at bounding box center [251, 8] width 16 height 5
click at [88, 227] on div "Eraser" at bounding box center [86, 227] width 11 height 4
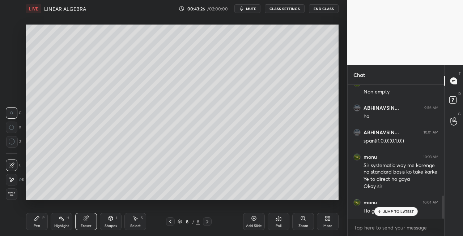
click at [33, 223] on div "Pen P" at bounding box center [37, 221] width 22 height 17
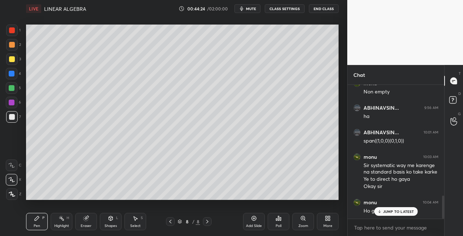
click at [207, 221] on icon at bounding box center [207, 222] width 2 height 4
click at [209, 223] on icon at bounding box center [207, 222] width 6 height 6
click at [257, 226] on div "Add Slide" at bounding box center [254, 227] width 16 height 4
click at [171, 223] on icon at bounding box center [170, 222] width 6 height 6
click at [171, 222] on icon at bounding box center [170, 222] width 6 height 6
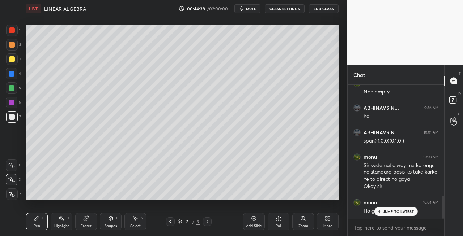
click at [210, 222] on icon at bounding box center [207, 222] width 6 height 6
click at [210, 221] on div at bounding box center [207, 222] width 9 height 9
click at [170, 224] on icon at bounding box center [170, 222] width 6 height 6
click at [204, 220] on icon at bounding box center [207, 222] width 6 height 6
click at [168, 225] on icon at bounding box center [170, 222] width 6 height 6
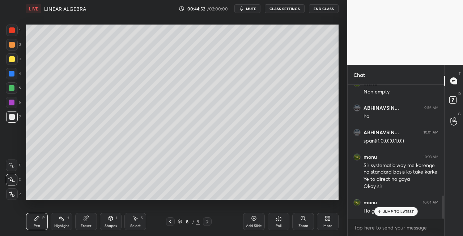
click at [172, 221] on icon at bounding box center [170, 222] width 6 height 6
click at [206, 223] on icon at bounding box center [207, 222] width 6 height 6
click at [208, 222] on icon at bounding box center [207, 222] width 6 height 6
click at [171, 222] on icon at bounding box center [170, 222] width 6 height 6
click at [174, 222] on div at bounding box center [170, 222] width 9 height 9
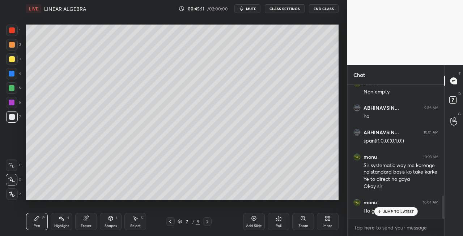
click at [209, 222] on icon at bounding box center [207, 222] width 6 height 6
click at [210, 221] on div at bounding box center [207, 222] width 9 height 9
click at [170, 223] on icon at bounding box center [170, 222] width 6 height 6
click at [171, 224] on icon at bounding box center [170, 222] width 6 height 6
click at [209, 221] on icon at bounding box center [207, 222] width 6 height 6
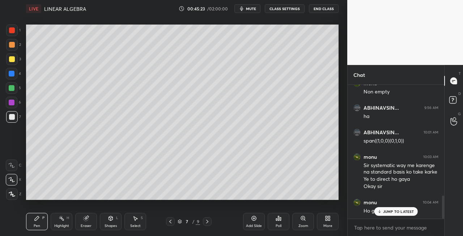
click at [210, 221] on div at bounding box center [207, 222] width 9 height 9
click at [88, 217] on icon at bounding box center [87, 218] width 4 height 4
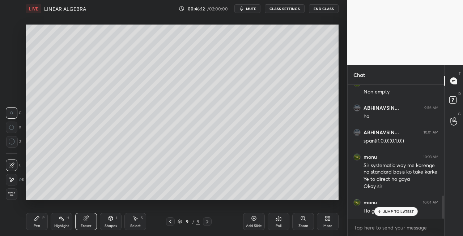
click at [43, 223] on div "Pen P" at bounding box center [37, 221] width 22 height 17
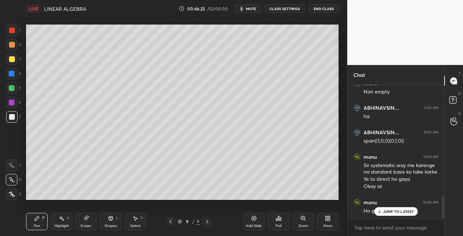
click at [170, 224] on icon at bounding box center [170, 222] width 6 height 6
click at [208, 222] on icon at bounding box center [207, 222] width 6 height 6
click at [210, 221] on div at bounding box center [207, 222] width 9 height 9
click at [110, 220] on icon at bounding box center [111, 219] width 4 height 4
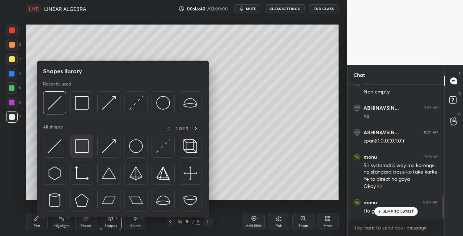
click at [82, 148] on img at bounding box center [82, 147] width 14 height 14
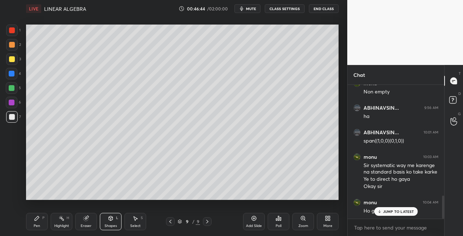
click at [169, 221] on icon at bounding box center [170, 222] width 6 height 6
click at [170, 224] on icon at bounding box center [170, 222] width 6 height 6
click at [207, 224] on icon at bounding box center [207, 222] width 6 height 6
click at [209, 224] on icon at bounding box center [207, 222] width 6 height 6
click at [171, 223] on icon at bounding box center [170, 222] width 2 height 4
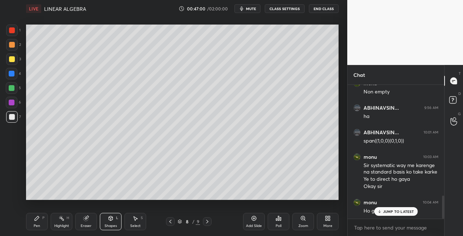
click at [172, 223] on icon at bounding box center [170, 222] width 6 height 6
click at [206, 223] on icon at bounding box center [207, 222] width 6 height 6
click at [206, 222] on icon at bounding box center [207, 222] width 6 height 6
click at [170, 222] on icon at bounding box center [170, 222] width 2 height 4
click at [209, 223] on icon at bounding box center [207, 222] width 6 height 6
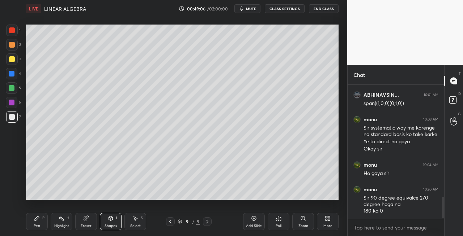
scroll to position [709, 0]
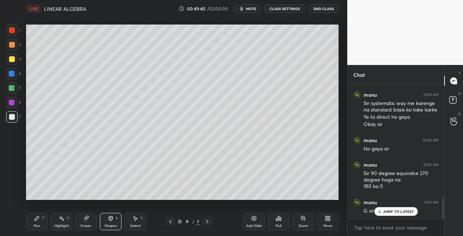
click at [18, 63] on div "3" at bounding box center [13, 60] width 15 height 12
click at [170, 223] on icon at bounding box center [170, 222] width 6 height 6
click at [171, 223] on icon at bounding box center [170, 222] width 6 height 6
click at [208, 222] on icon at bounding box center [207, 222] width 2 height 4
click at [209, 222] on icon at bounding box center [207, 222] width 6 height 6
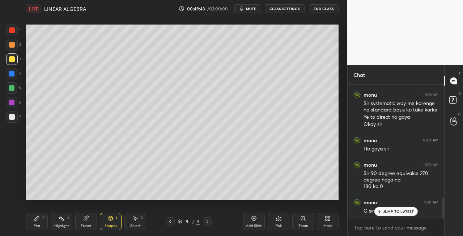
click at [39, 223] on div "Pen P" at bounding box center [37, 221] width 22 height 17
click at [110, 225] on div "Shapes" at bounding box center [110, 227] width 12 height 4
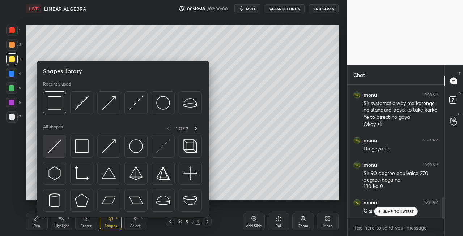
click at [51, 157] on div at bounding box center [54, 146] width 23 height 23
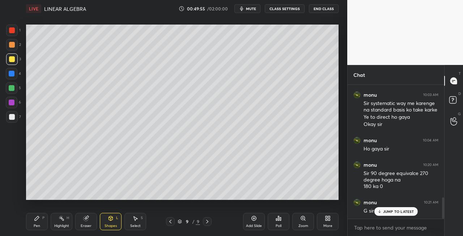
click at [33, 224] on div "Pen P" at bounding box center [37, 221] width 22 height 17
click at [88, 220] on icon at bounding box center [86, 219] width 5 height 5
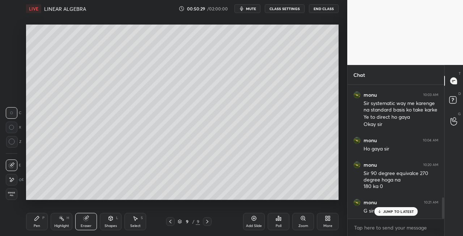
click at [37, 217] on icon at bounding box center [37, 219] width 4 height 4
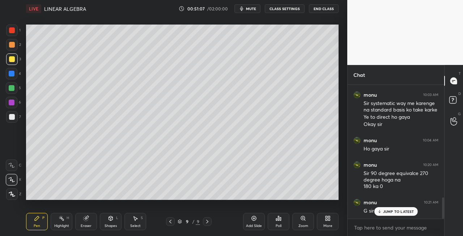
click at [88, 217] on icon at bounding box center [87, 218] width 4 height 4
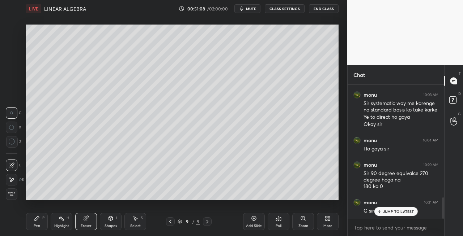
click at [37, 222] on div "Pen P" at bounding box center [37, 221] width 22 height 17
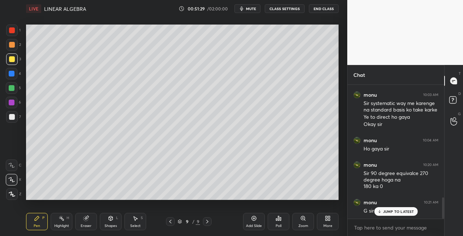
click at [11, 117] on div at bounding box center [12, 117] width 6 height 6
click at [111, 217] on icon at bounding box center [111, 219] width 4 height 4
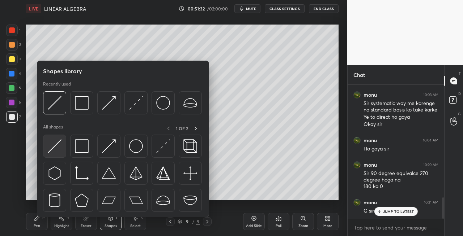
click at [56, 150] on img at bounding box center [55, 147] width 14 height 14
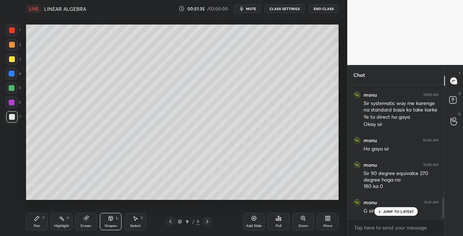
click at [39, 221] on icon at bounding box center [37, 219] width 6 height 6
click at [82, 219] on div "Eraser" at bounding box center [86, 221] width 22 height 17
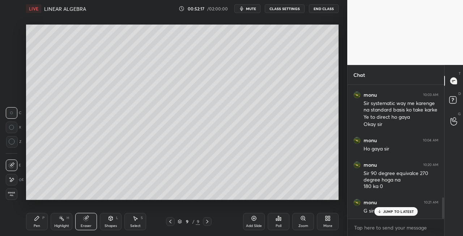
click at [33, 224] on div "Pen P" at bounding box center [37, 221] width 22 height 17
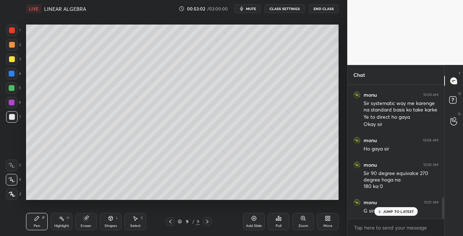
click at [14, 46] on div at bounding box center [12, 45] width 12 height 12
click at [106, 223] on div "Shapes L" at bounding box center [111, 221] width 22 height 17
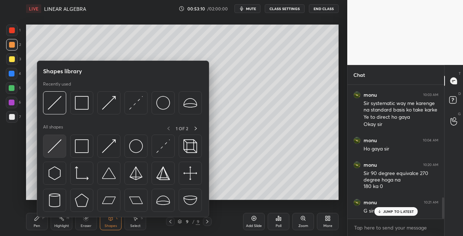
click at [51, 148] on img at bounding box center [55, 147] width 14 height 14
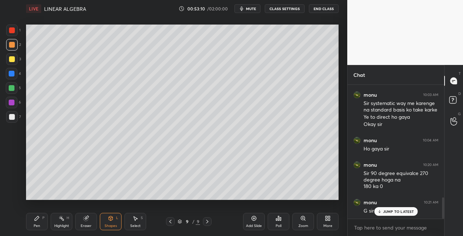
click at [12, 118] on div at bounding box center [12, 117] width 6 height 6
click at [33, 223] on div "Pen P" at bounding box center [37, 221] width 22 height 17
click at [82, 226] on div "Eraser" at bounding box center [86, 227] width 11 height 4
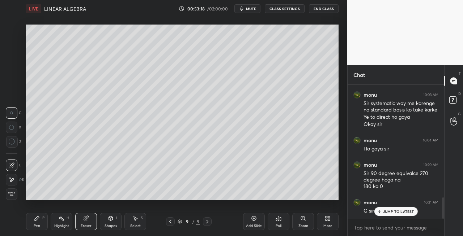
click at [33, 223] on div "Pen P" at bounding box center [37, 221] width 22 height 17
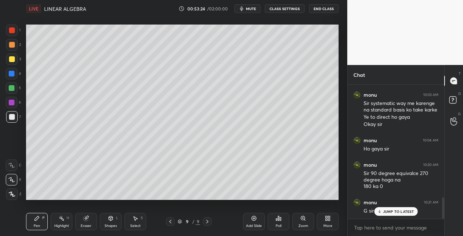
click at [208, 222] on icon at bounding box center [207, 222] width 2 height 4
click at [252, 227] on div "Add Slide" at bounding box center [254, 227] width 16 height 4
click at [171, 223] on icon at bounding box center [170, 222] width 6 height 6
click at [209, 222] on icon at bounding box center [208, 222] width 6 height 6
click at [169, 223] on icon at bounding box center [170, 222] width 6 height 6
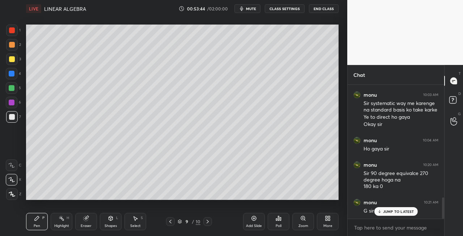
click at [207, 222] on icon at bounding box center [208, 222] width 6 height 6
click at [171, 222] on icon at bounding box center [170, 222] width 6 height 6
click at [208, 221] on icon at bounding box center [208, 222] width 6 height 6
click at [113, 221] on icon at bounding box center [111, 219] width 6 height 6
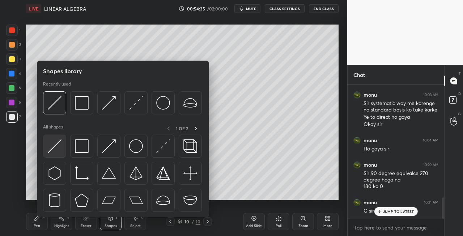
click at [52, 147] on img at bounding box center [55, 147] width 14 height 14
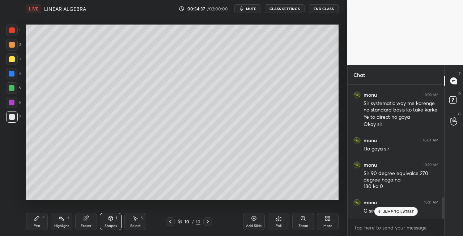
click at [171, 223] on icon at bounding box center [170, 222] width 6 height 6
click at [209, 223] on icon at bounding box center [208, 222] width 6 height 6
click at [42, 226] on div "Pen P" at bounding box center [37, 221] width 22 height 17
click at [253, 8] on span "mute" at bounding box center [251, 8] width 10 height 5
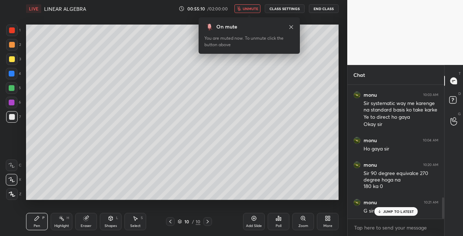
click at [253, 7] on span "unmute" at bounding box center [251, 8] width 16 height 5
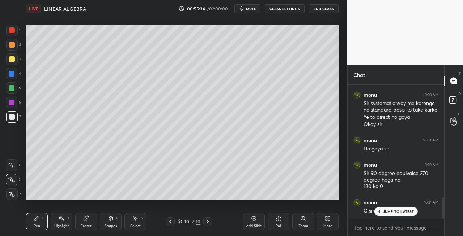
click at [253, 7] on span "mute" at bounding box center [251, 8] width 10 height 5
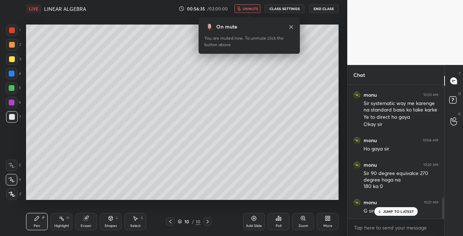
click at [251, 9] on span "unmute" at bounding box center [251, 8] width 16 height 5
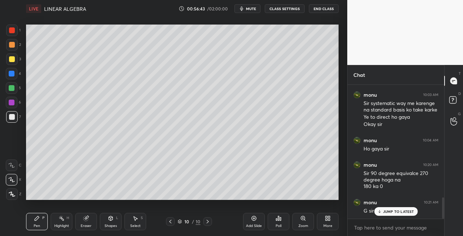
click at [169, 222] on icon at bounding box center [170, 222] width 2 height 4
click at [203, 225] on div at bounding box center [207, 222] width 9 height 9
click at [108, 222] on div "Shapes L" at bounding box center [111, 221] width 22 height 17
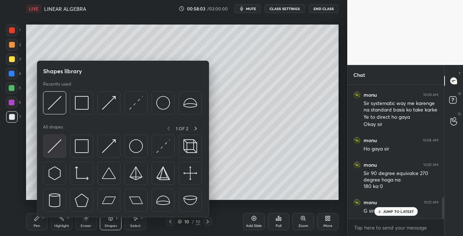
click at [51, 149] on img at bounding box center [55, 147] width 14 height 14
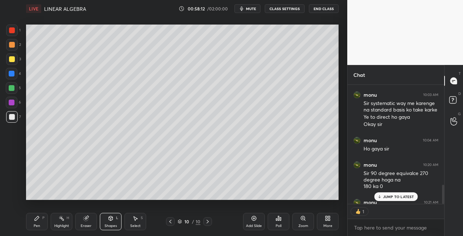
scroll to position [2, 2]
click at [14, 64] on div at bounding box center [12, 60] width 12 height 12
click at [167, 220] on icon at bounding box center [170, 222] width 6 height 6
click at [208, 223] on icon at bounding box center [208, 222] width 6 height 6
click at [209, 222] on icon at bounding box center [208, 222] width 6 height 6
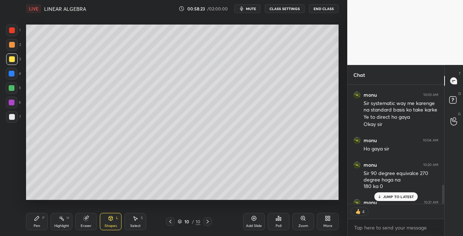
click at [211, 222] on div at bounding box center [207, 222] width 9 height 9
click at [247, 225] on div "Add Slide" at bounding box center [254, 227] width 16 height 4
click at [45, 219] on div "Pen P" at bounding box center [37, 221] width 22 height 17
click at [108, 225] on div "Shapes" at bounding box center [110, 227] width 12 height 4
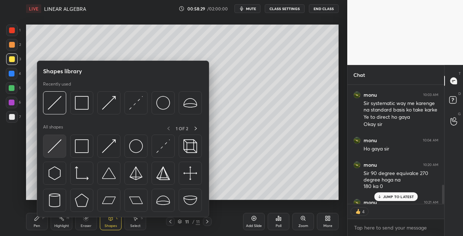
click at [52, 142] on img at bounding box center [55, 147] width 14 height 14
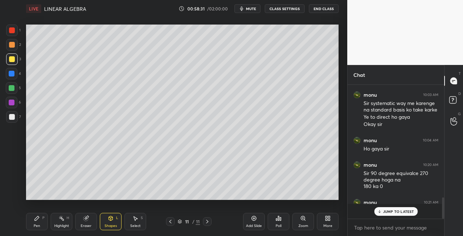
scroll to position [132, 94]
click at [46, 226] on div "Pen P" at bounding box center [37, 221] width 22 height 17
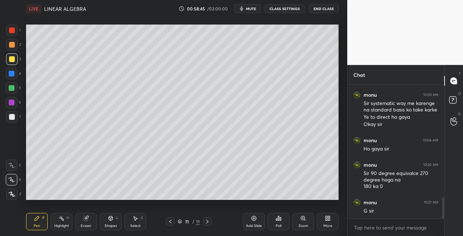
click at [253, 9] on span "mute" at bounding box center [251, 8] width 10 height 5
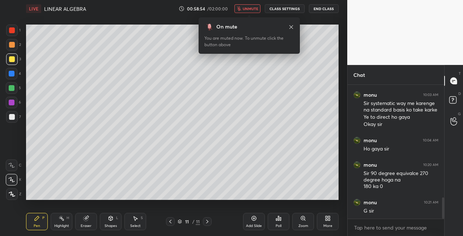
click at [250, 7] on span "unmute" at bounding box center [251, 8] width 16 height 5
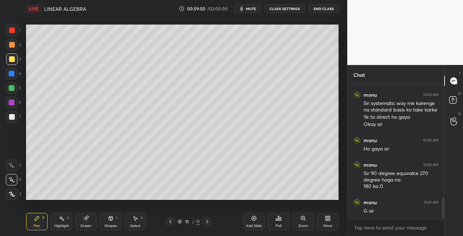
click at [13, 119] on div at bounding box center [12, 117] width 6 height 6
click at [111, 222] on div "Shapes L" at bounding box center [111, 221] width 22 height 17
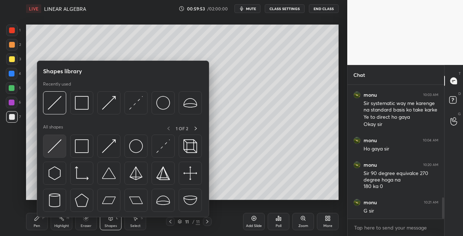
click at [57, 142] on img at bounding box center [55, 147] width 14 height 14
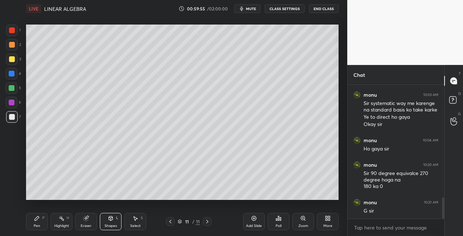
click at [174, 221] on div at bounding box center [170, 222] width 9 height 9
click at [174, 224] on div at bounding box center [170, 222] width 9 height 9
click at [208, 224] on icon at bounding box center [207, 222] width 6 height 6
click at [208, 223] on icon at bounding box center [207, 222] width 6 height 6
click at [37, 222] on div "Pen P" at bounding box center [37, 221] width 22 height 17
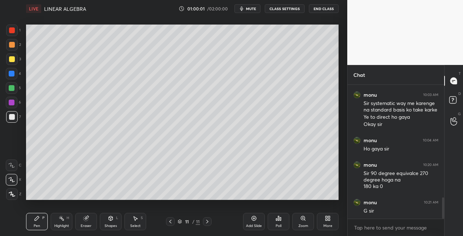
click at [254, 8] on span "mute" at bounding box center [251, 8] width 10 height 5
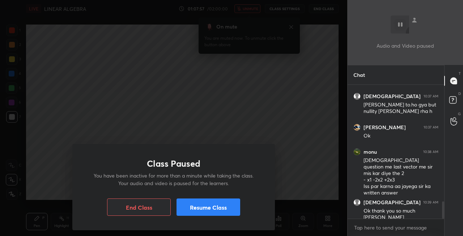
scroll to position [934, 0]
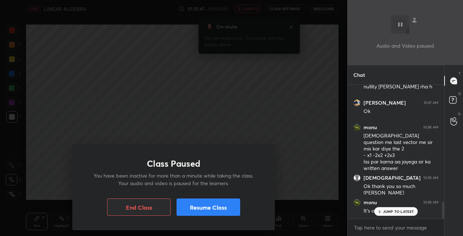
click at [212, 208] on button "Resume Class" at bounding box center [208, 207] width 64 height 17
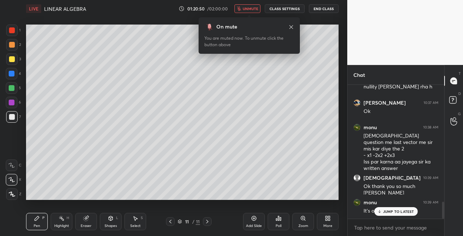
click at [251, 9] on span "unmute" at bounding box center [251, 8] width 16 height 5
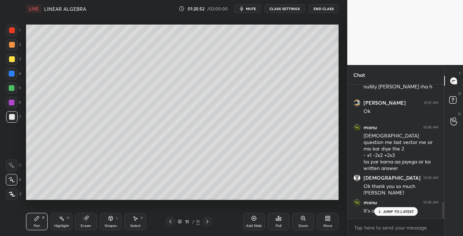
click at [249, 11] on span "mute" at bounding box center [251, 8] width 10 height 5
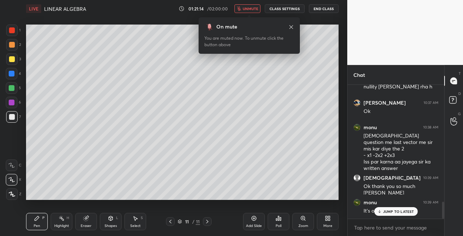
click at [257, 10] on span "unmute" at bounding box center [251, 8] width 16 height 5
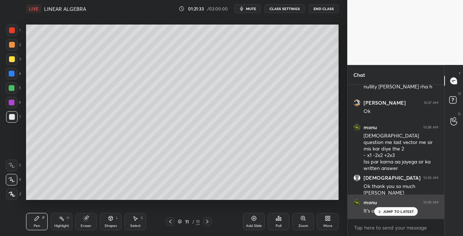
click at [393, 213] on p "JUMP TO LATEST" at bounding box center [398, 212] width 31 height 4
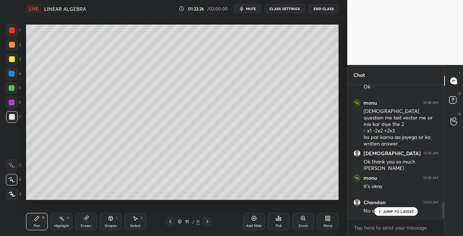
click at [91, 226] on div "Eraser" at bounding box center [86, 221] width 22 height 17
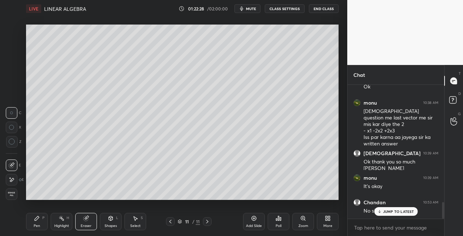
click at [106, 221] on div "Shapes L" at bounding box center [111, 221] width 22 height 17
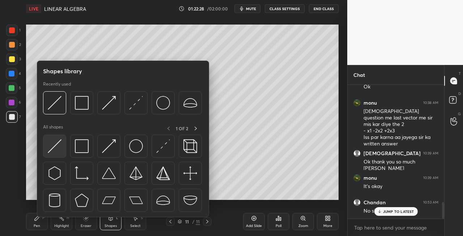
click at [54, 147] on img at bounding box center [55, 147] width 14 height 14
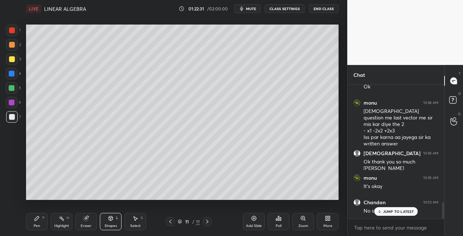
click at [44, 213] on div "Pen P" at bounding box center [37, 221] width 22 height 17
click at [207, 223] on icon at bounding box center [207, 222] width 2 height 4
click at [249, 228] on div "Add Slide" at bounding box center [254, 227] width 16 height 4
click at [171, 223] on icon at bounding box center [170, 222] width 6 height 6
click at [209, 222] on icon at bounding box center [207, 222] width 6 height 6
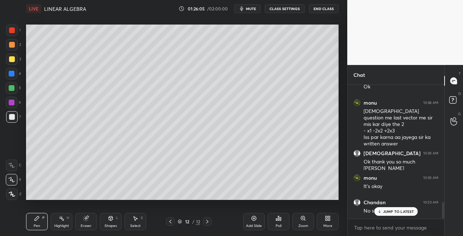
click at [169, 224] on icon at bounding box center [170, 222] width 6 height 6
click at [205, 223] on icon at bounding box center [207, 222] width 6 height 6
click at [87, 221] on icon at bounding box center [86, 219] width 5 height 5
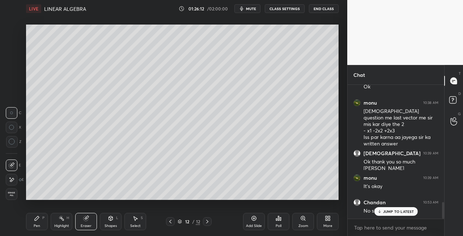
click at [38, 229] on div "Pen P" at bounding box center [37, 221] width 22 height 17
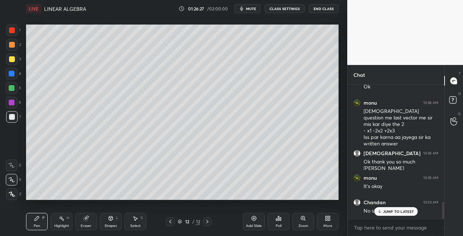
click at [169, 222] on icon at bounding box center [170, 222] width 6 height 6
click at [208, 223] on icon at bounding box center [207, 222] width 6 height 6
click at [208, 222] on icon at bounding box center [207, 222] width 6 height 6
click at [208, 221] on icon at bounding box center [207, 222] width 6 height 6
click at [253, 226] on div "Add Slide" at bounding box center [254, 227] width 16 height 4
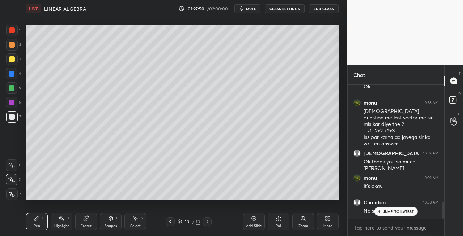
click at [170, 223] on icon at bounding box center [170, 222] width 6 height 6
click at [206, 221] on icon at bounding box center [207, 222] width 6 height 6
click at [170, 221] on icon at bounding box center [170, 222] width 6 height 6
click at [207, 223] on icon at bounding box center [207, 222] width 6 height 6
click at [168, 222] on icon at bounding box center [170, 222] width 6 height 6
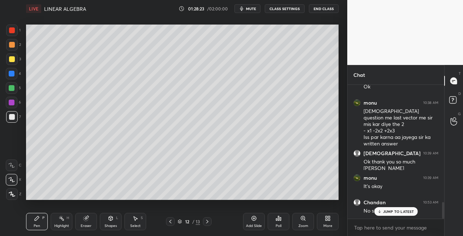
click at [210, 221] on icon at bounding box center [207, 222] width 6 height 6
click at [170, 225] on div at bounding box center [170, 222] width 9 height 9
click at [208, 223] on icon at bounding box center [207, 222] width 6 height 6
click at [85, 219] on icon at bounding box center [86, 219] width 5 height 5
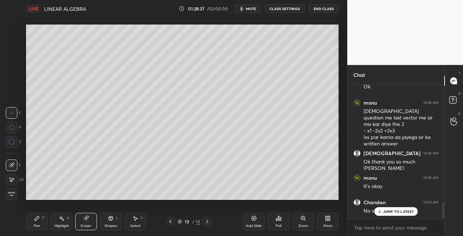
click at [37, 222] on div "Pen P" at bounding box center [37, 221] width 22 height 17
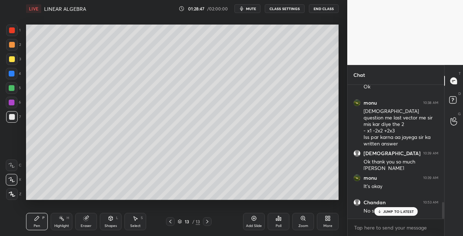
click at [104, 224] on div "Shapes L" at bounding box center [111, 221] width 22 height 17
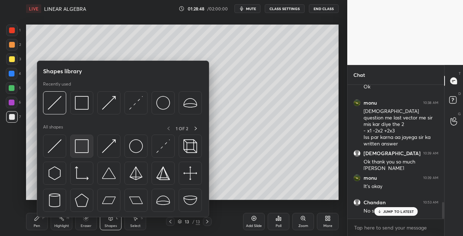
click at [80, 152] on img at bounding box center [82, 147] width 14 height 14
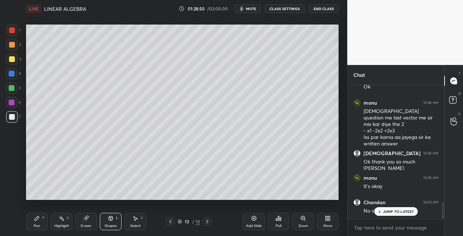
click at [174, 224] on div at bounding box center [170, 222] width 9 height 9
click at [170, 219] on icon at bounding box center [170, 222] width 6 height 6
click at [170, 221] on icon at bounding box center [170, 222] width 6 height 6
click at [169, 222] on icon at bounding box center [170, 222] width 6 height 6
click at [207, 223] on icon at bounding box center [207, 222] width 2 height 4
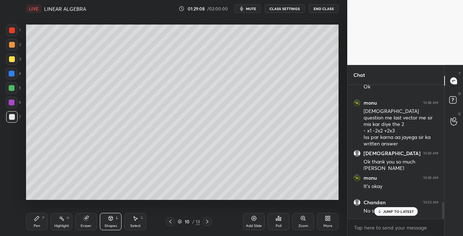
click at [204, 224] on div at bounding box center [207, 222] width 9 height 9
click at [206, 224] on icon at bounding box center [207, 222] width 6 height 6
click at [208, 223] on icon at bounding box center [207, 222] width 6 height 6
click at [110, 218] on icon at bounding box center [111, 218] width 4 height 1
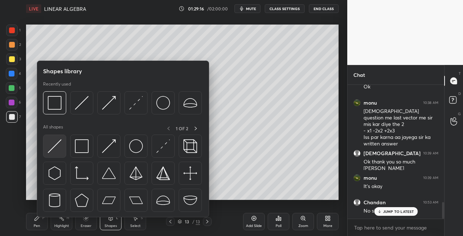
click at [49, 143] on img at bounding box center [55, 147] width 14 height 14
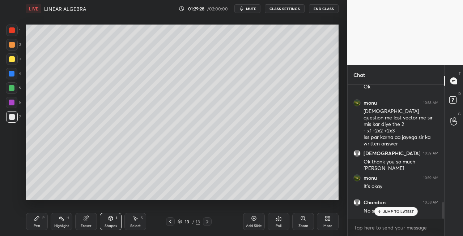
click at [255, 8] on span "mute" at bounding box center [251, 8] width 10 height 5
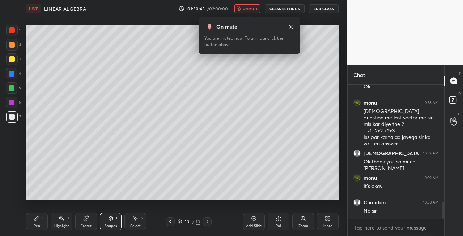
click at [251, 9] on span "unmute" at bounding box center [251, 8] width 16 height 5
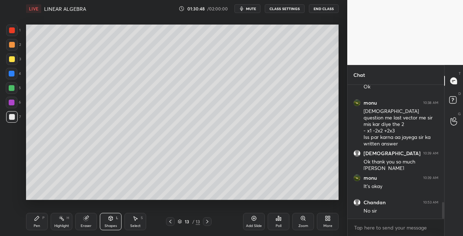
click at [9, 60] on div at bounding box center [12, 59] width 6 height 6
click at [37, 222] on div "Pen P" at bounding box center [37, 221] width 22 height 17
click at [167, 222] on icon at bounding box center [170, 222] width 6 height 6
click at [171, 221] on icon at bounding box center [170, 222] width 2 height 4
click at [208, 222] on icon at bounding box center [207, 222] width 6 height 6
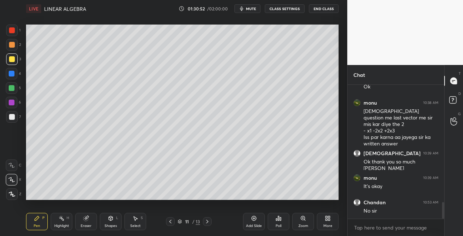
click at [208, 223] on icon at bounding box center [207, 222] width 6 height 6
click at [107, 219] on div "Shapes L" at bounding box center [111, 221] width 22 height 17
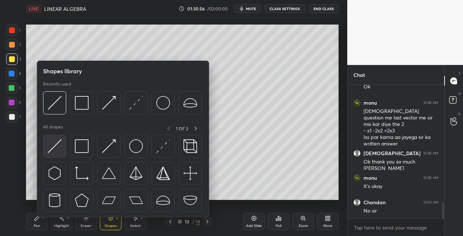
click at [51, 144] on img at bounding box center [55, 147] width 14 height 14
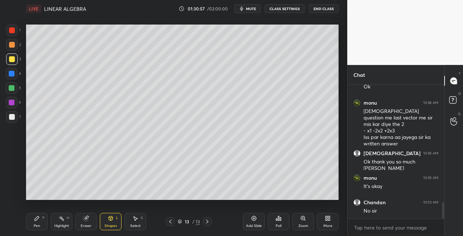
click at [35, 226] on div "Pen" at bounding box center [37, 227] width 7 height 4
click at [12, 115] on div at bounding box center [12, 117] width 6 height 6
click at [109, 220] on icon at bounding box center [111, 219] width 4 height 4
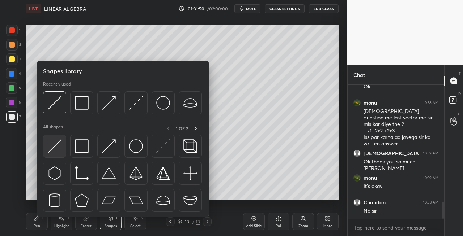
click at [55, 153] on img at bounding box center [55, 147] width 14 height 14
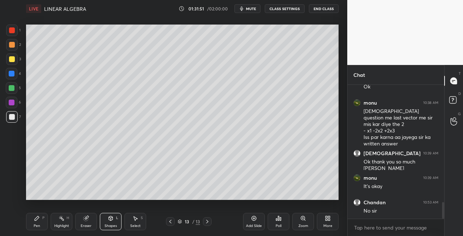
click at [41, 225] on div "Pen P" at bounding box center [37, 221] width 22 height 17
click at [141, 203] on div "Setting up your live class Poll for secs No correct answer Start poll" at bounding box center [182, 112] width 318 height 190
click at [90, 221] on div "Eraser" at bounding box center [86, 221] width 22 height 17
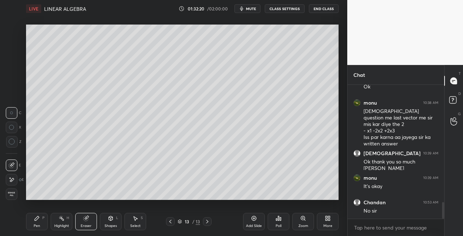
click at [208, 222] on icon at bounding box center [207, 222] width 6 height 6
click at [256, 227] on div "Add Slide" at bounding box center [254, 227] width 16 height 4
click at [32, 221] on div "Pen P" at bounding box center [37, 221] width 22 height 17
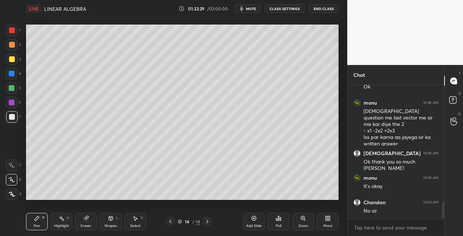
click at [172, 224] on icon at bounding box center [170, 222] width 6 height 6
click at [211, 223] on div at bounding box center [207, 222] width 9 height 9
click at [66, 222] on div "Highlight H" at bounding box center [62, 221] width 22 height 17
click at [86, 222] on div "Eraser" at bounding box center [86, 221] width 22 height 17
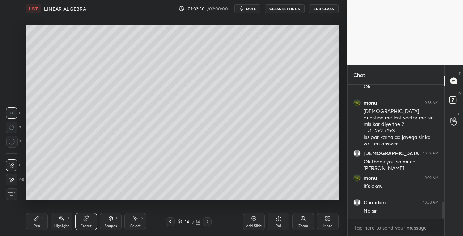
click at [25, 223] on div "LIVE LINEAR ALGEBRA 01:32:50 / 02:00:00 mute CLASS SETTINGS End Class Setting u…" at bounding box center [182, 118] width 318 height 236
click at [41, 217] on div "Pen P" at bounding box center [37, 221] width 22 height 17
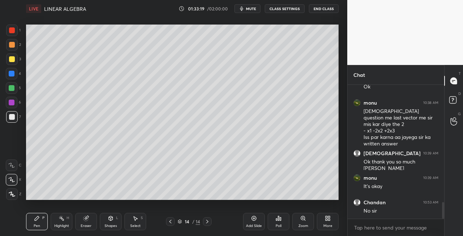
click at [114, 223] on div "Shapes L" at bounding box center [111, 221] width 22 height 17
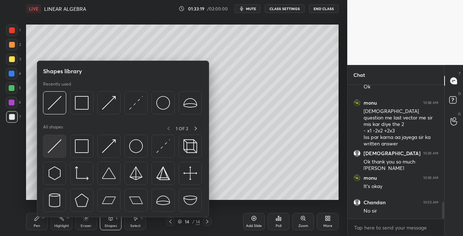
click at [51, 144] on img at bounding box center [55, 147] width 14 height 14
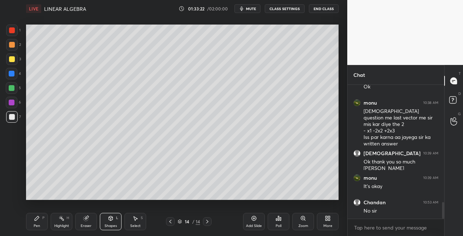
click at [45, 225] on div "Pen P" at bounding box center [37, 221] width 22 height 17
click at [172, 222] on icon at bounding box center [170, 222] width 6 height 6
click at [206, 223] on icon at bounding box center [207, 222] width 6 height 6
click at [89, 221] on div "Eraser" at bounding box center [86, 221] width 22 height 17
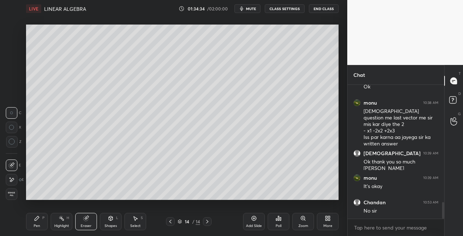
click at [33, 225] on div "Pen P" at bounding box center [37, 221] width 22 height 17
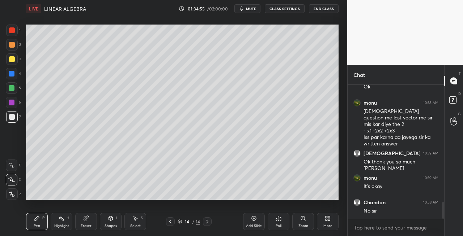
click at [171, 222] on icon at bounding box center [170, 222] width 6 height 6
click at [207, 223] on icon at bounding box center [207, 222] width 6 height 6
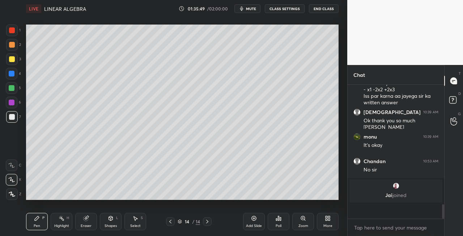
scroll to position [984, 0]
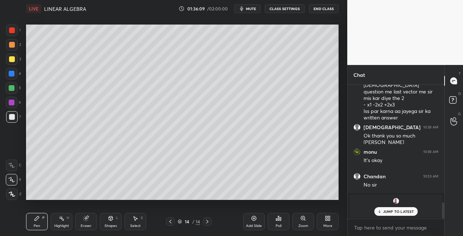
click at [107, 221] on div "Shapes L" at bounding box center [111, 221] width 22 height 17
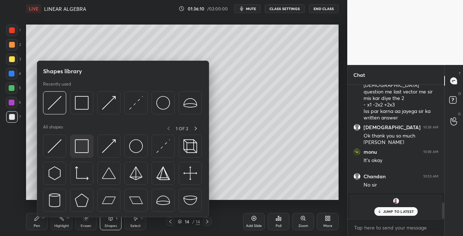
click at [84, 152] on img at bounding box center [82, 147] width 14 height 14
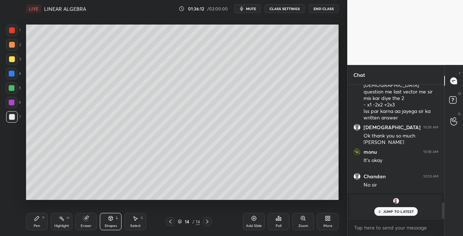
click at [43, 223] on div "Pen P" at bounding box center [37, 221] width 22 height 17
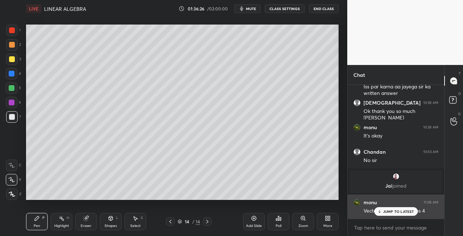
click at [389, 213] on p "JUMP TO LATEST" at bounding box center [398, 212] width 31 height 4
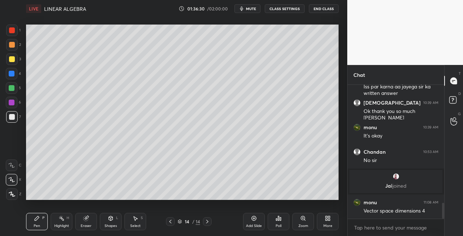
click at [169, 223] on icon at bounding box center [170, 222] width 6 height 6
click at [204, 223] on div at bounding box center [207, 222] width 9 height 9
click at [106, 218] on div "Shapes L" at bounding box center [111, 221] width 22 height 17
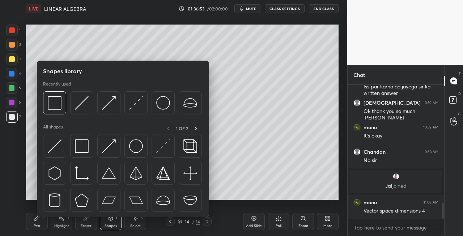
click at [39, 225] on div "Pen" at bounding box center [37, 227] width 7 height 4
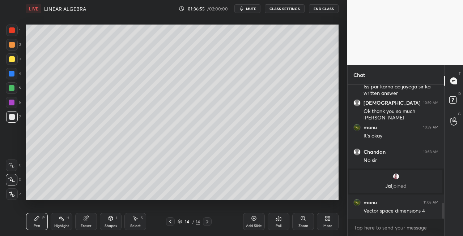
click at [11, 51] on div "2" at bounding box center [13, 46] width 15 height 14
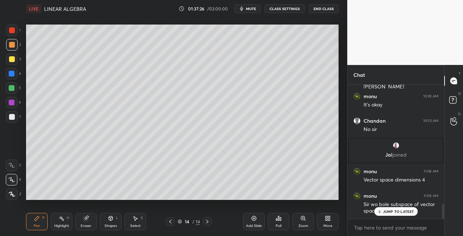
click at [392, 213] on p "JUMP TO LATEST" at bounding box center [398, 212] width 31 height 4
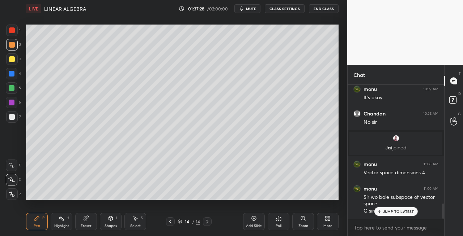
click at [170, 222] on icon at bounding box center [170, 222] width 2 height 4
click at [208, 223] on icon at bounding box center [207, 222] width 6 height 6
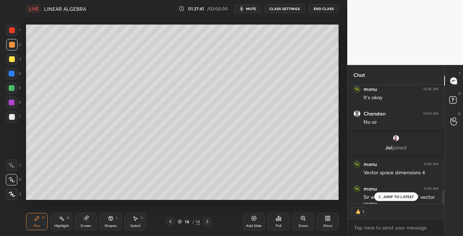
scroll to position [2, 2]
click at [14, 124] on div "7" at bounding box center [13, 118] width 15 height 14
click at [10, 62] on div at bounding box center [12, 60] width 12 height 12
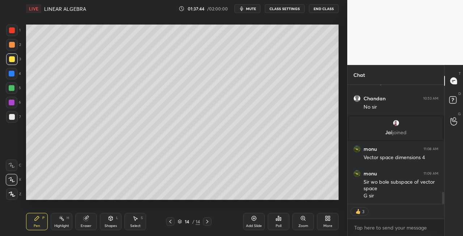
click at [171, 221] on icon at bounding box center [170, 222] width 6 height 6
click at [208, 223] on icon at bounding box center [207, 222] width 6 height 6
click at [208, 222] on icon at bounding box center [207, 222] width 6 height 6
click at [208, 223] on icon at bounding box center [207, 222] width 6 height 6
click at [254, 225] on div "Add Slide" at bounding box center [254, 227] width 16 height 4
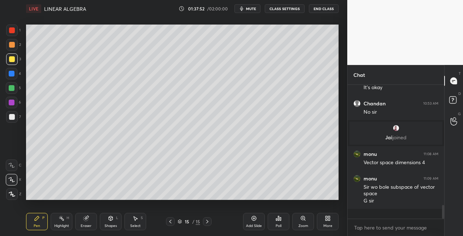
click at [118, 230] on div "Shapes L" at bounding box center [111, 221] width 22 height 17
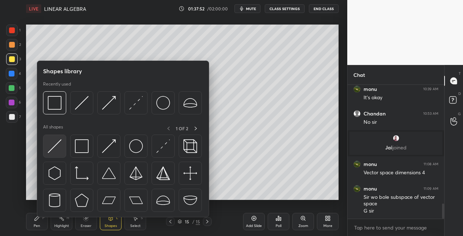
click at [54, 151] on img at bounding box center [55, 147] width 14 height 14
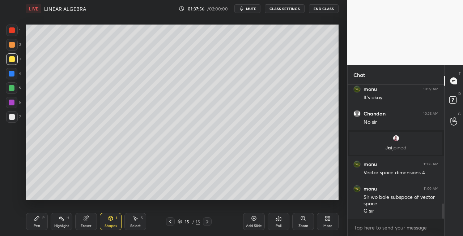
click at [170, 223] on icon at bounding box center [170, 222] width 6 height 6
click at [171, 223] on icon at bounding box center [170, 222] width 6 height 6
click at [206, 223] on icon at bounding box center [207, 222] width 6 height 6
click at [205, 223] on icon at bounding box center [207, 222] width 6 height 6
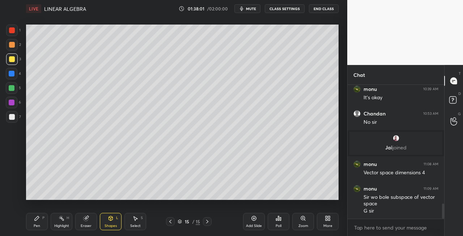
click at [39, 221] on icon at bounding box center [37, 219] width 6 height 6
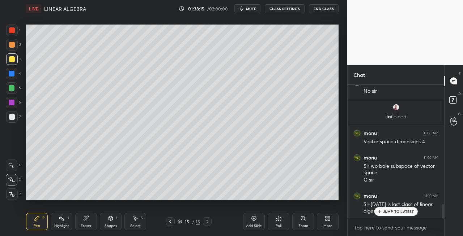
scroll to position [1103, 0]
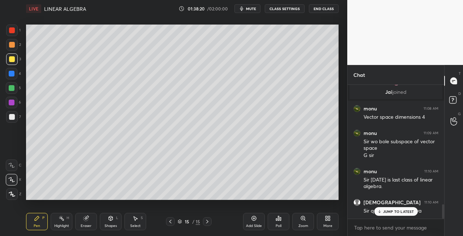
click at [387, 212] on p "JUMP TO LATEST" at bounding box center [398, 212] width 31 height 4
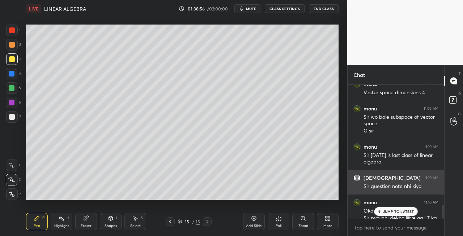
scroll to position [1135, 0]
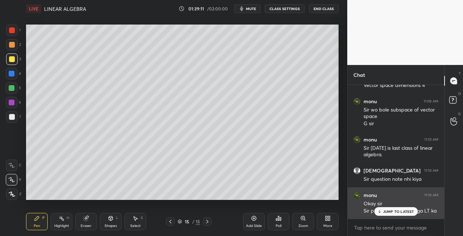
click at [385, 210] on p "JUMP TO LATEST" at bounding box center [398, 212] width 31 height 4
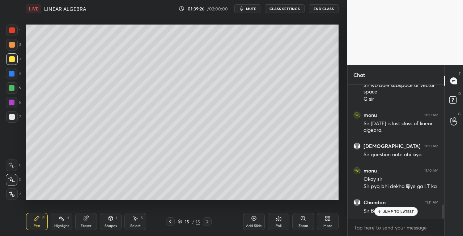
click at [386, 211] on p "JUMP TO LATEST" at bounding box center [398, 212] width 31 height 4
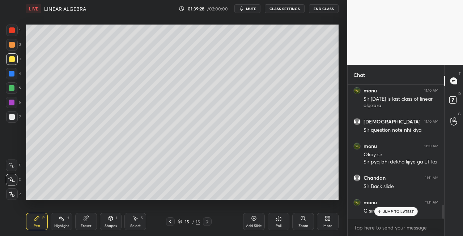
click at [168, 223] on icon at bounding box center [170, 222] width 6 height 6
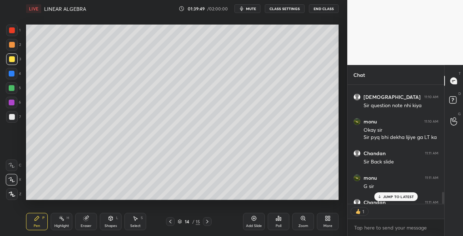
scroll to position [2, 2]
click at [208, 223] on icon at bounding box center [207, 222] width 6 height 6
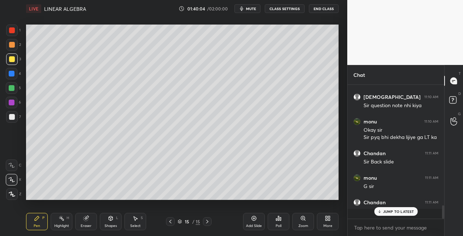
scroll to position [1208, 0]
click at [248, 8] on span "mute" at bounding box center [251, 8] width 10 height 5
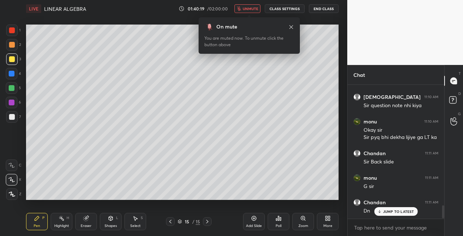
click at [251, 8] on span "unmute" at bounding box center [251, 8] width 16 height 5
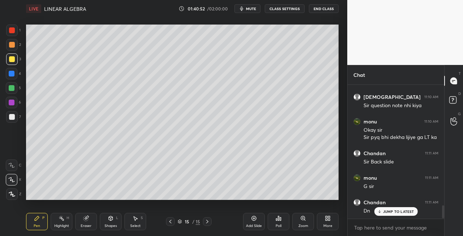
click at [16, 120] on div at bounding box center [12, 117] width 12 height 12
click at [111, 218] on icon at bounding box center [111, 219] width 4 height 4
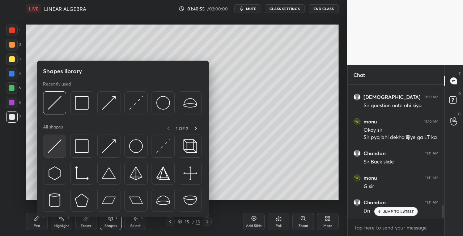
click at [50, 140] on img at bounding box center [55, 147] width 14 height 14
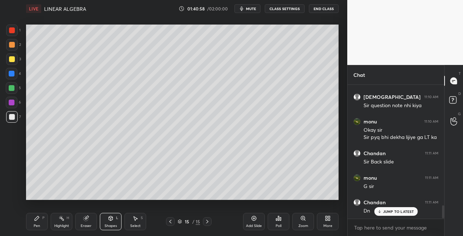
click at [38, 225] on div "Pen" at bounding box center [37, 227] width 7 height 4
click at [250, 9] on span "mute" at bounding box center [251, 8] width 10 height 5
click at [251, 7] on span "unmute" at bounding box center [251, 8] width 16 height 5
click at [86, 214] on div "Eraser" at bounding box center [86, 221] width 22 height 17
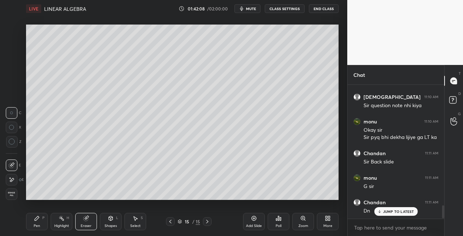
click at [29, 225] on div "Pen P" at bounding box center [37, 221] width 22 height 17
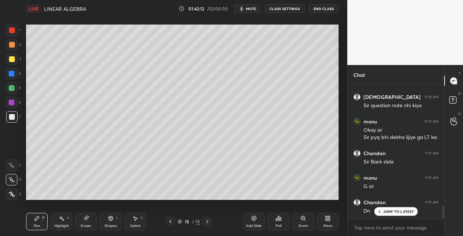
click at [111, 225] on div "Shapes" at bounding box center [110, 227] width 12 height 4
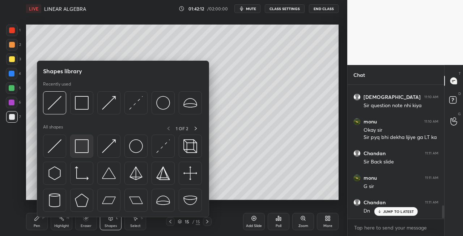
click at [80, 153] on img at bounding box center [82, 147] width 14 height 14
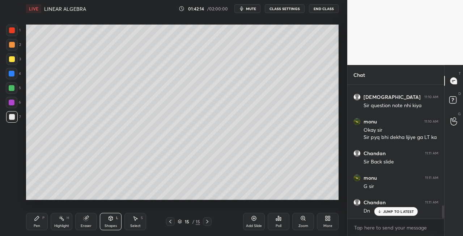
click at [35, 225] on div "Pen" at bounding box center [37, 227] width 7 height 4
click at [11, 60] on div at bounding box center [12, 59] width 6 height 6
click at [33, 221] on div "Pen P" at bounding box center [37, 221] width 22 height 17
click at [111, 225] on div "Shapes" at bounding box center [110, 227] width 12 height 4
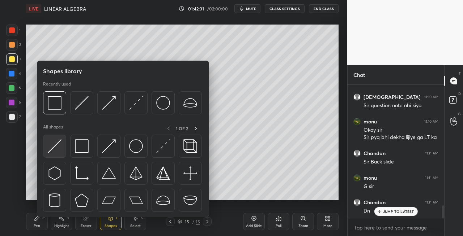
click at [54, 148] on img at bounding box center [55, 147] width 14 height 14
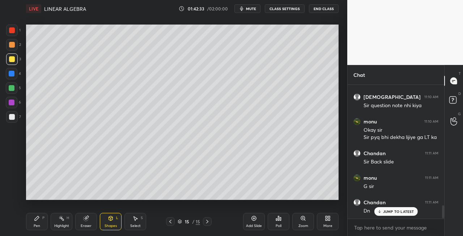
click at [40, 221] on div "Pen P" at bounding box center [37, 221] width 22 height 17
click at [84, 216] on icon at bounding box center [86, 219] width 6 height 6
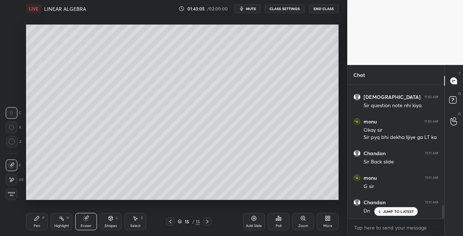
click at [35, 222] on div "Pen P" at bounding box center [37, 221] width 22 height 17
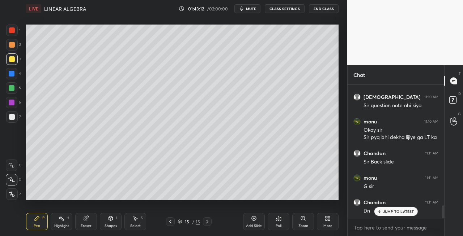
click at [93, 218] on div "Eraser" at bounding box center [86, 221] width 22 height 17
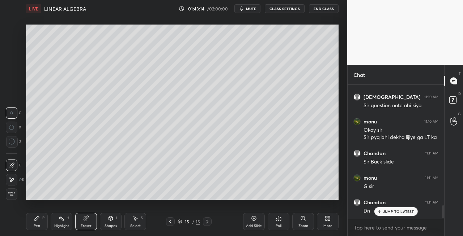
click at [38, 223] on div "Pen P" at bounding box center [37, 221] width 22 height 17
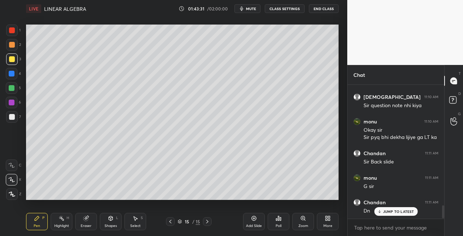
click at [12, 121] on div at bounding box center [12, 117] width 12 height 12
click at [110, 219] on icon at bounding box center [111, 219] width 4 height 4
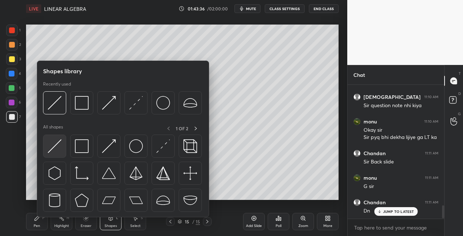
click at [61, 148] on img at bounding box center [55, 147] width 14 height 14
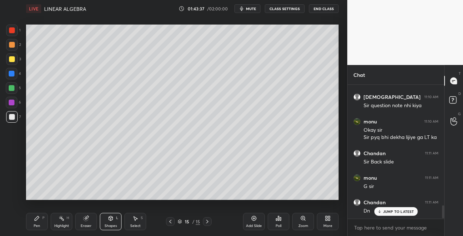
click at [40, 221] on div "Pen P" at bounding box center [37, 221] width 22 height 17
click at [208, 223] on icon at bounding box center [207, 222] width 6 height 6
click at [248, 227] on div "Add Slide" at bounding box center [254, 227] width 16 height 4
click at [173, 224] on div at bounding box center [170, 222] width 9 height 9
click at [209, 222] on icon at bounding box center [207, 222] width 6 height 6
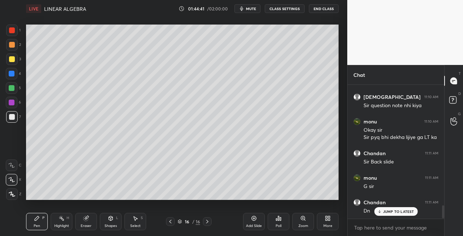
click at [81, 220] on div "Eraser" at bounding box center [86, 221] width 22 height 17
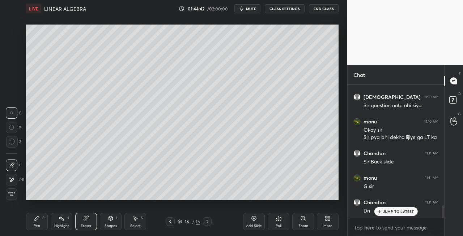
click at [38, 226] on div "Pen" at bounding box center [37, 227] width 7 height 4
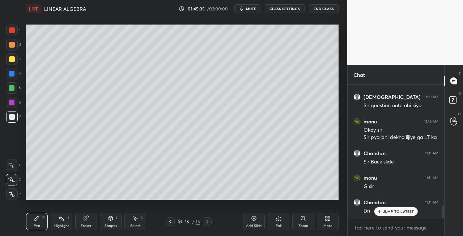
click at [171, 221] on icon at bounding box center [170, 222] width 6 height 6
click at [207, 222] on icon at bounding box center [207, 222] width 6 height 6
click at [171, 223] on icon at bounding box center [170, 222] width 6 height 6
click at [209, 223] on icon at bounding box center [207, 222] width 6 height 6
click at [105, 221] on div "Shapes L" at bounding box center [111, 221] width 22 height 17
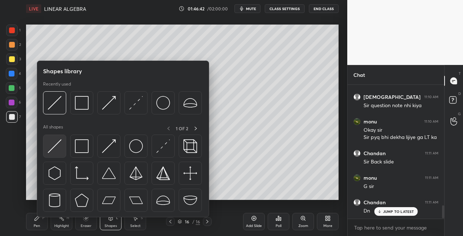
click at [52, 155] on div at bounding box center [54, 146] width 23 height 23
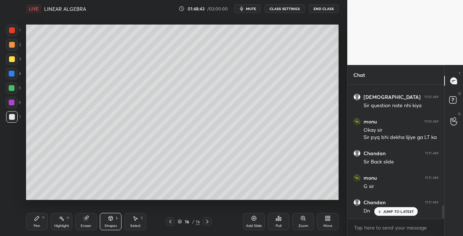
click at [252, 9] on span "mute" at bounding box center [251, 8] width 10 height 5
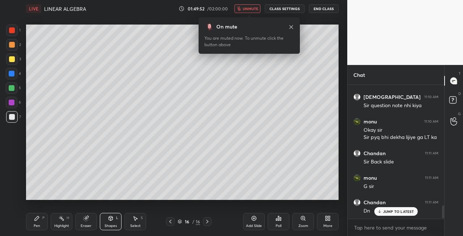
click at [203, 223] on div at bounding box center [207, 222] width 9 height 9
click at [206, 223] on icon at bounding box center [207, 222] width 6 height 6
click at [253, 226] on div "Add Slide" at bounding box center [254, 227] width 16 height 4
click at [253, 9] on span "unmute" at bounding box center [251, 8] width 16 height 5
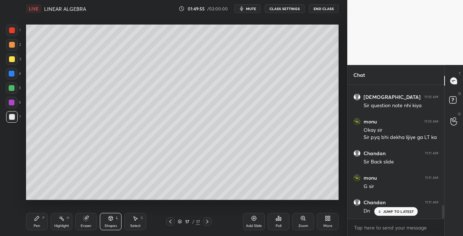
click at [7, 60] on div at bounding box center [12, 60] width 12 height 12
click at [39, 221] on icon at bounding box center [37, 219] width 6 height 6
click at [109, 227] on div "Shapes" at bounding box center [110, 227] width 12 height 4
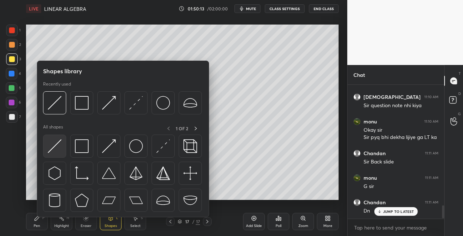
click at [54, 149] on img at bounding box center [55, 147] width 14 height 14
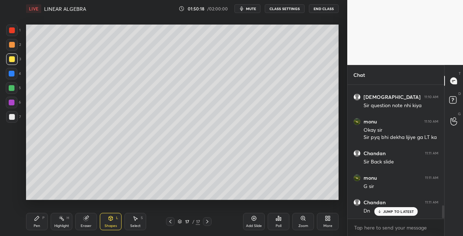
click at [252, 10] on span "mute" at bounding box center [251, 8] width 10 height 5
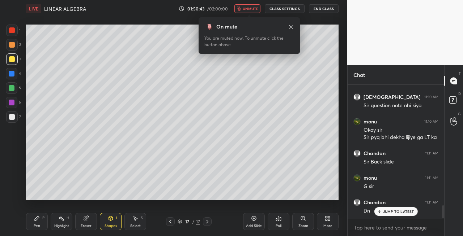
click at [248, 10] on span "unmute" at bounding box center [251, 8] width 16 height 5
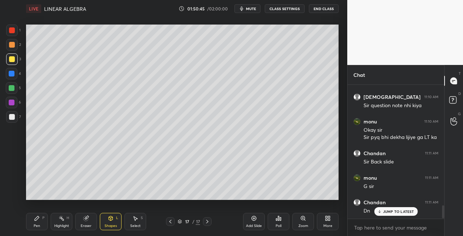
click at [252, 9] on span "mute" at bounding box center [251, 8] width 10 height 5
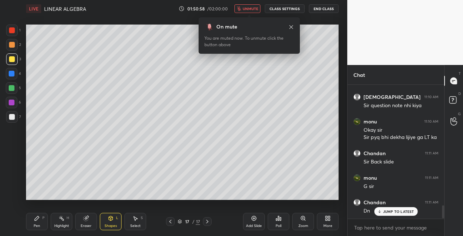
click at [253, 9] on span "unmute" at bounding box center [251, 8] width 16 height 5
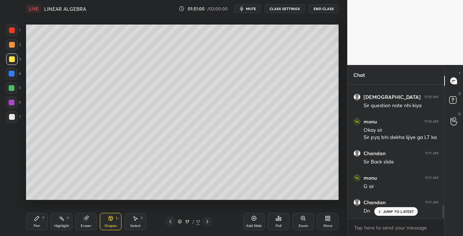
click at [42, 223] on div "Pen P" at bounding box center [37, 221] width 22 height 17
click at [105, 221] on div "Shapes L" at bounding box center [111, 221] width 22 height 17
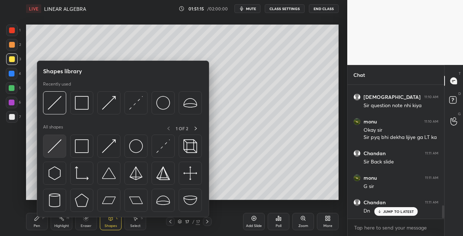
click at [52, 146] on img at bounding box center [55, 147] width 14 height 14
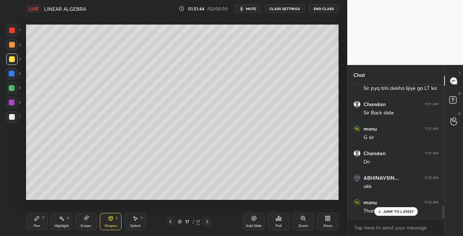
scroll to position [2, 2]
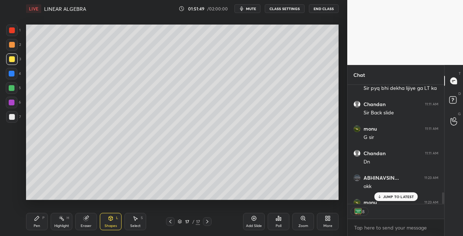
click at [254, 9] on span "mute" at bounding box center [251, 8] width 10 height 5
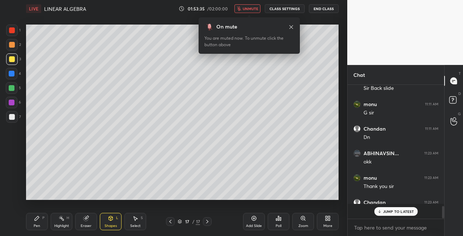
scroll to position [1282, 0]
click at [248, 9] on span "unmute" at bounding box center [251, 8] width 16 height 5
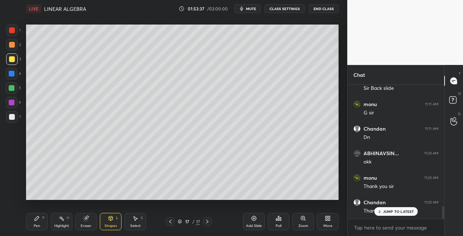
click at [320, 9] on button "End Class" at bounding box center [324, 8] width 30 height 9
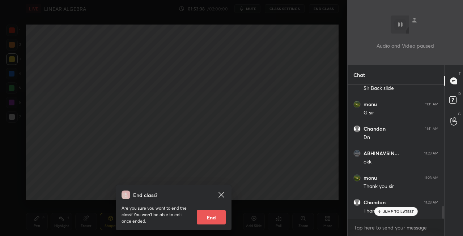
click at [213, 219] on button "End" at bounding box center [211, 217] width 29 height 14
type textarea "x"
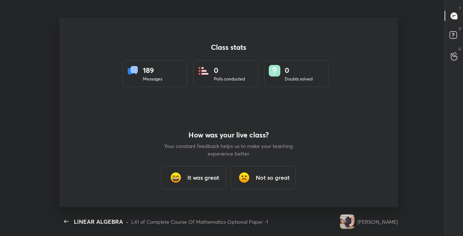
scroll to position [0, 0]
click at [203, 179] on h3 "It was great" at bounding box center [203, 178] width 32 height 9
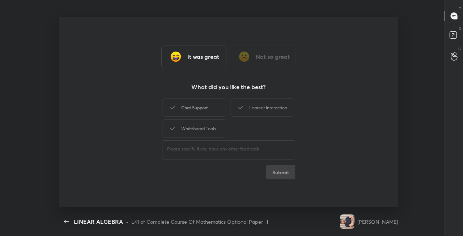
click at [189, 110] on div "Chat Support" at bounding box center [194, 108] width 65 height 18
click at [256, 112] on div "Learner Interaction" at bounding box center [262, 108] width 65 height 18
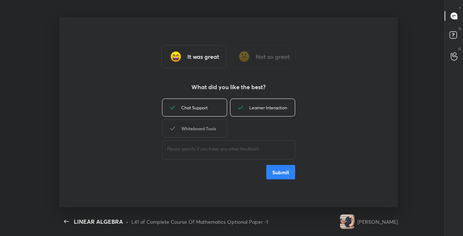
click at [206, 132] on div "Whiteboard Tools" at bounding box center [194, 129] width 65 height 18
click at [282, 172] on button "Submit" at bounding box center [280, 172] width 29 height 14
